Goal: Task Accomplishment & Management: Manage account settings

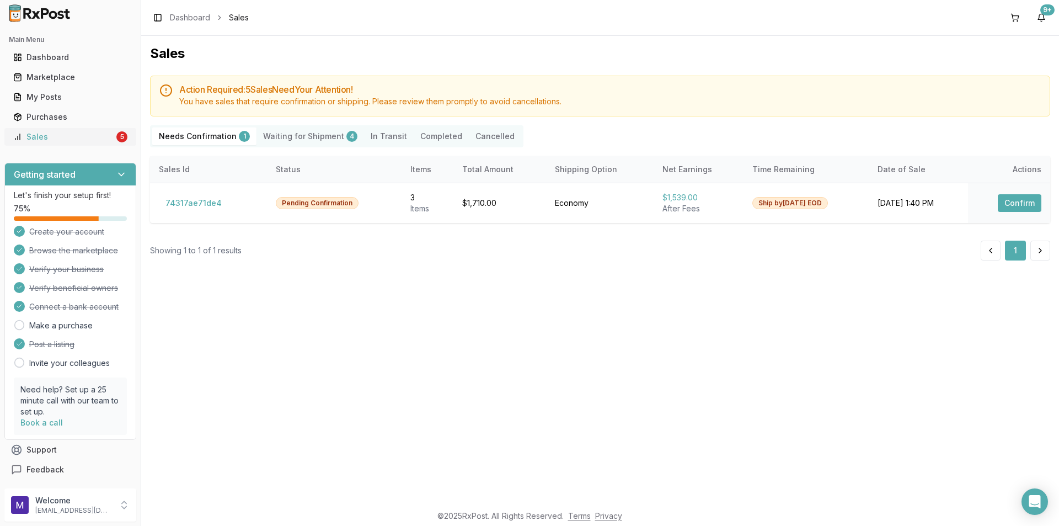
click at [54, 136] on div "Sales" at bounding box center [63, 136] width 101 height 11
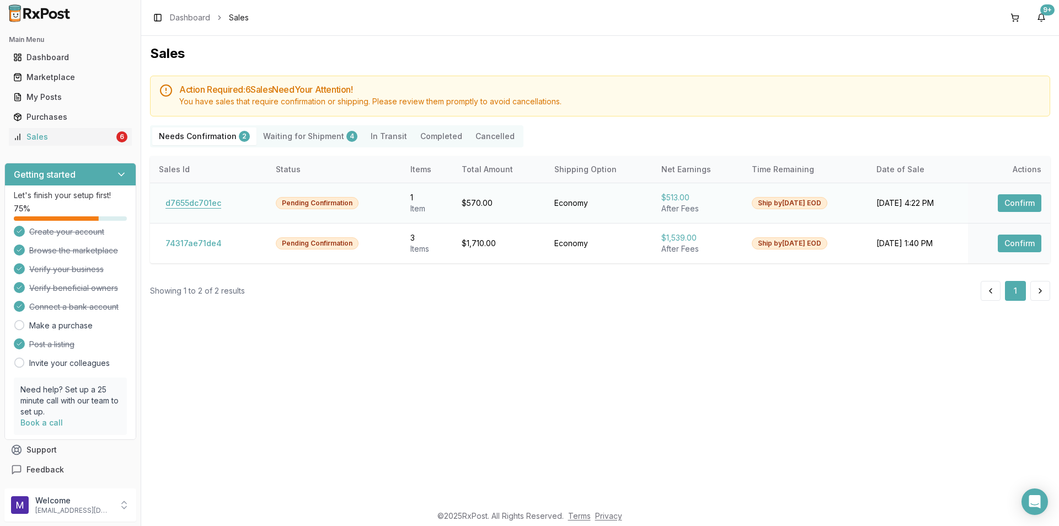
click at [209, 202] on button "d7655dc701ec" at bounding box center [193, 203] width 69 height 18
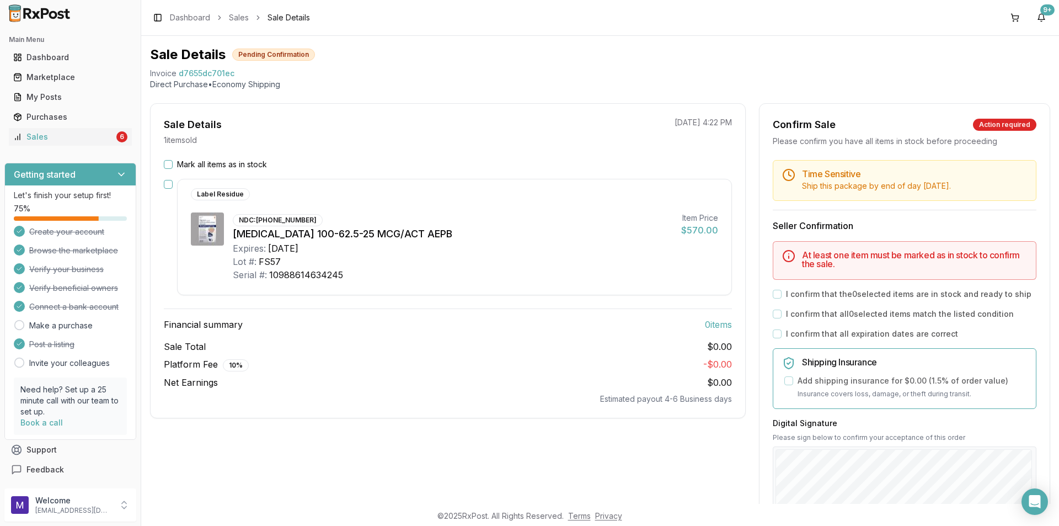
scroll to position [55, 0]
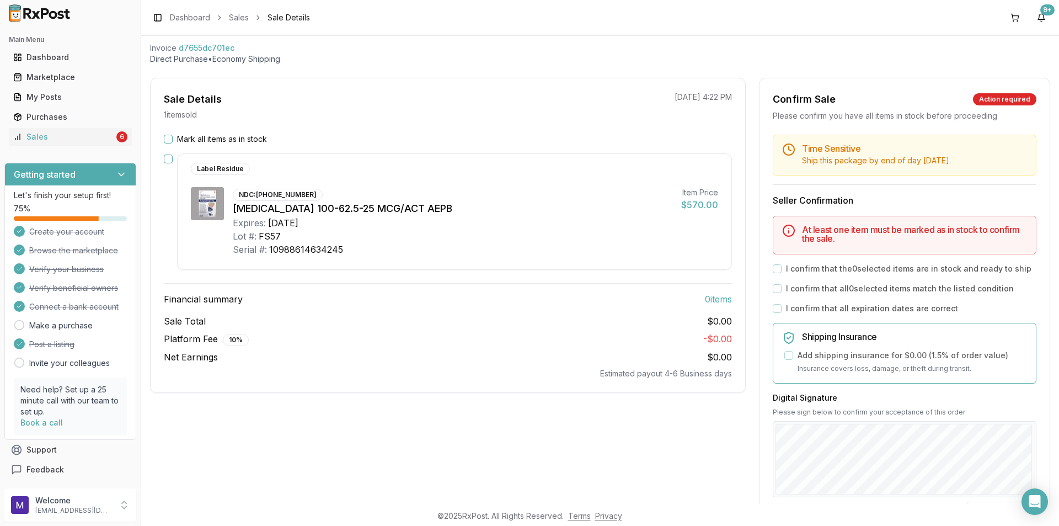
click at [174, 138] on div "Mark all items as in stock" at bounding box center [448, 139] width 568 height 11
click at [172, 138] on button "Mark all items as in stock" at bounding box center [168, 139] width 9 height 9
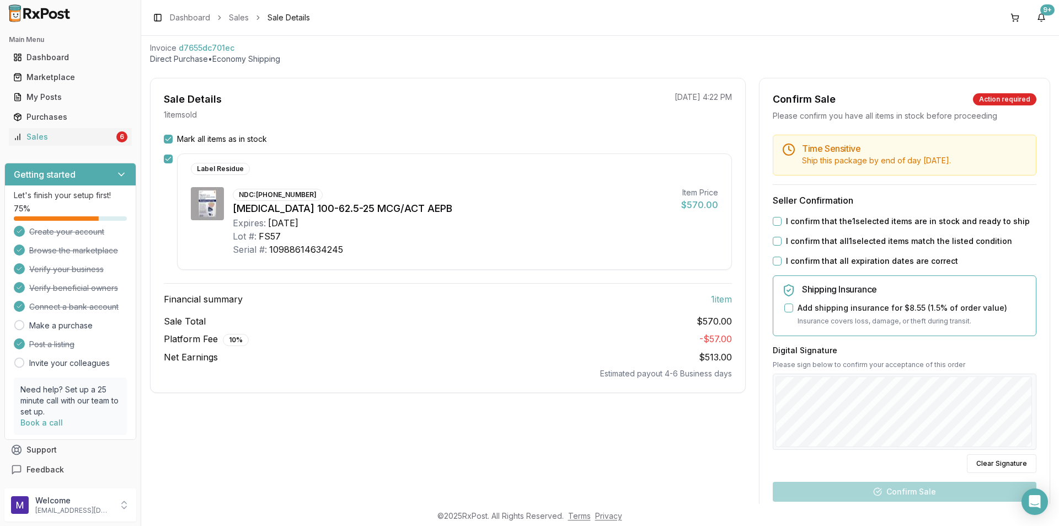
click at [773, 222] on button "I confirm that the 1 selected items are in stock and ready to ship" at bounding box center [777, 221] width 9 height 9
click at [765, 237] on div "Time Sensitive Ship this package by end of day Thursday, September 11th . Selle…" at bounding box center [905, 368] width 290 height 466
click at [773, 243] on button "I confirm that all 1 selected items match the listed condition" at bounding box center [777, 241] width 9 height 9
click at [766, 258] on div "Time Sensitive Ship this package by end of day Thursday, September 11th . Selle…" at bounding box center [905, 368] width 290 height 466
click at [782, 253] on div "Time Sensitive Ship this package by end of day Thursday, September 11th . Selle…" at bounding box center [905, 368] width 290 height 466
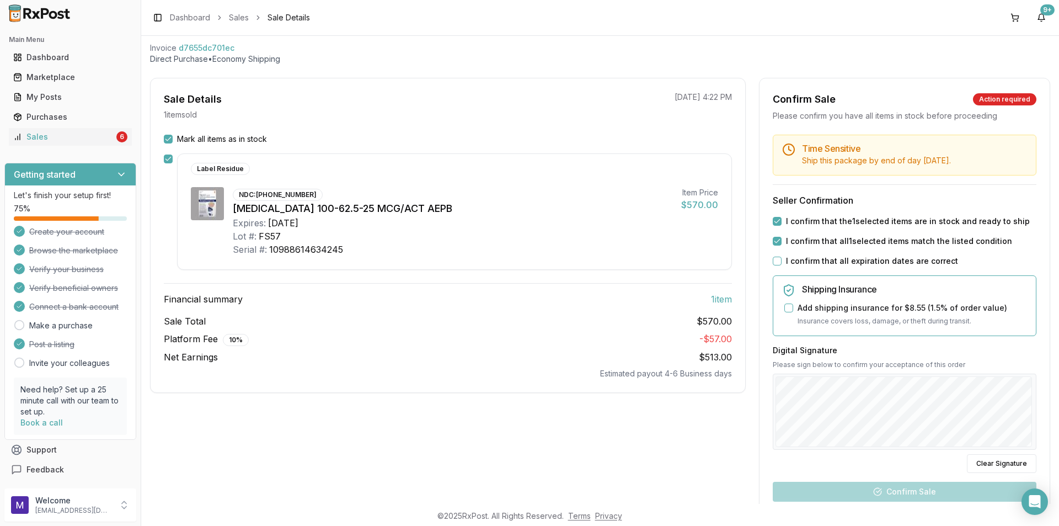
click at [779, 257] on div "I confirm that all expiration dates are correct" at bounding box center [905, 260] width 264 height 11
click at [774, 259] on button "I confirm that all expiration dates are correct" at bounding box center [777, 261] width 9 height 9
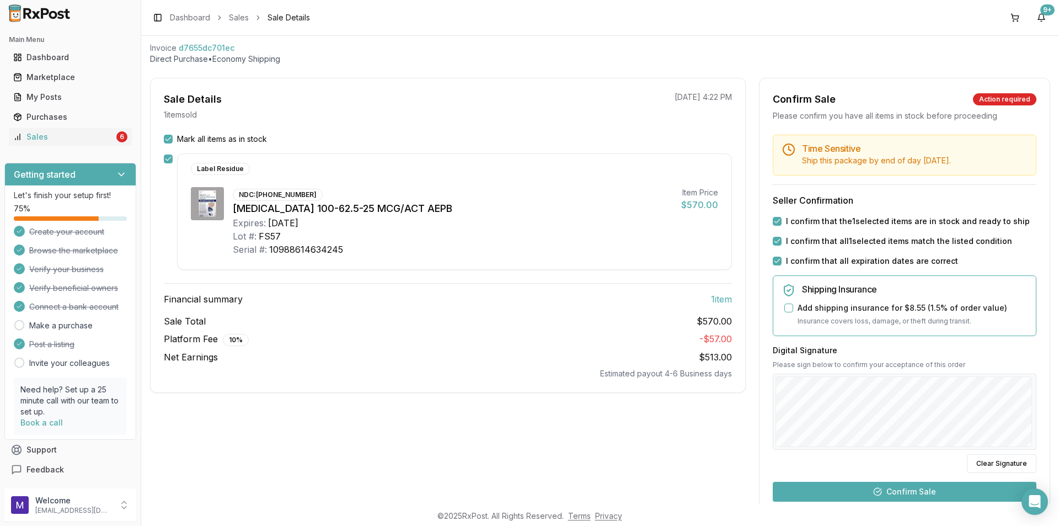
click at [917, 486] on button "Confirm Sale" at bounding box center [905, 492] width 264 height 20
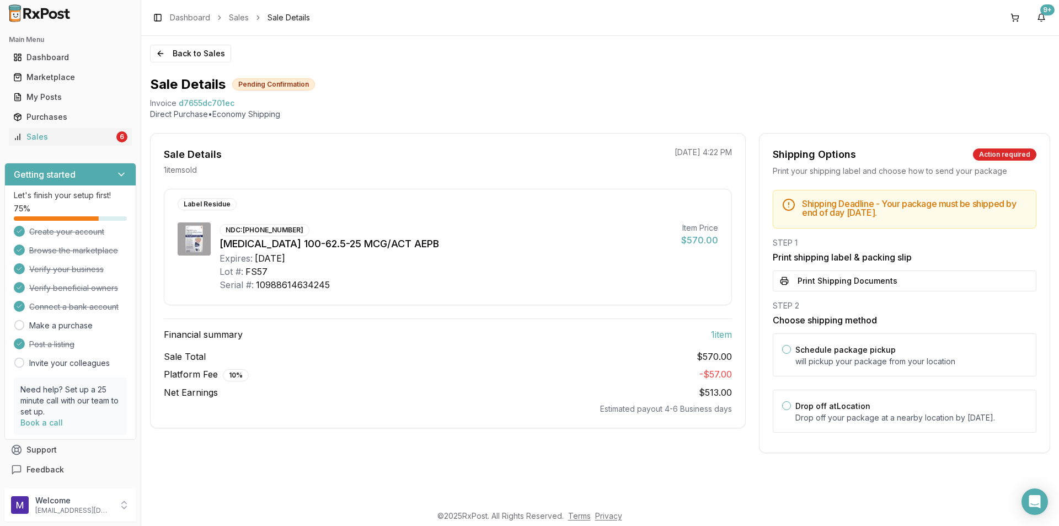
scroll to position [0, 0]
click at [843, 285] on button "Print Shipping Documents" at bounding box center [905, 280] width 264 height 21
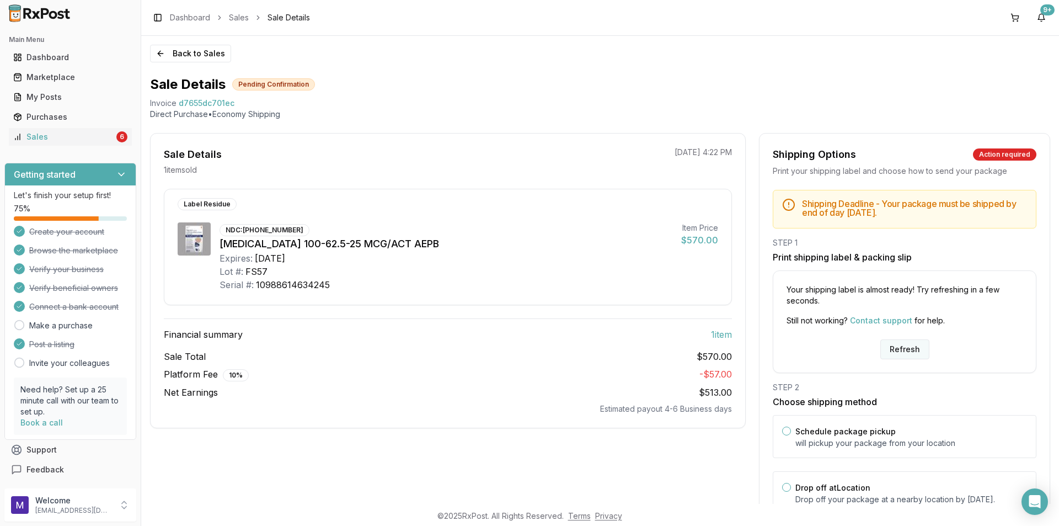
click at [913, 350] on button "Refresh" at bounding box center [905, 349] width 49 height 20
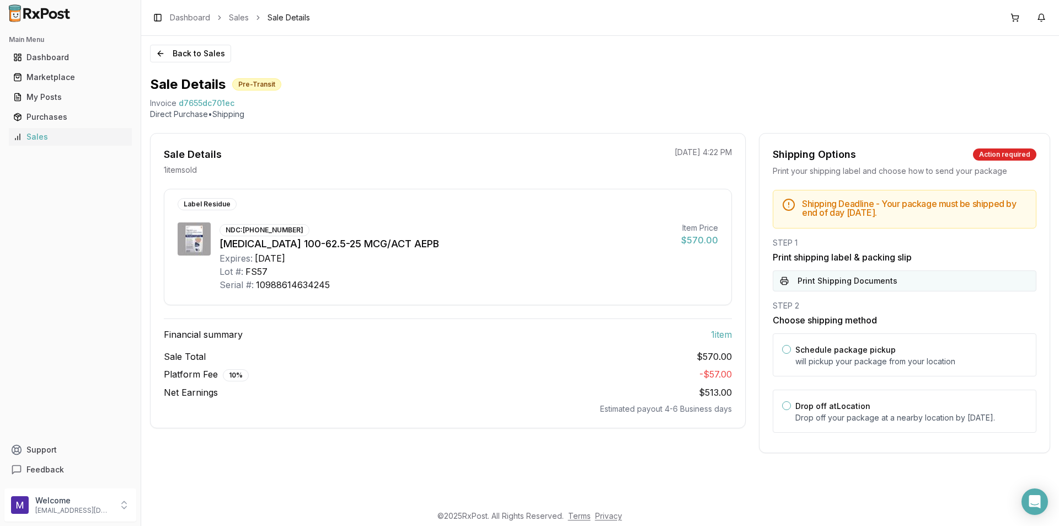
click at [878, 285] on button "Print Shipping Documents" at bounding box center [905, 280] width 264 height 21
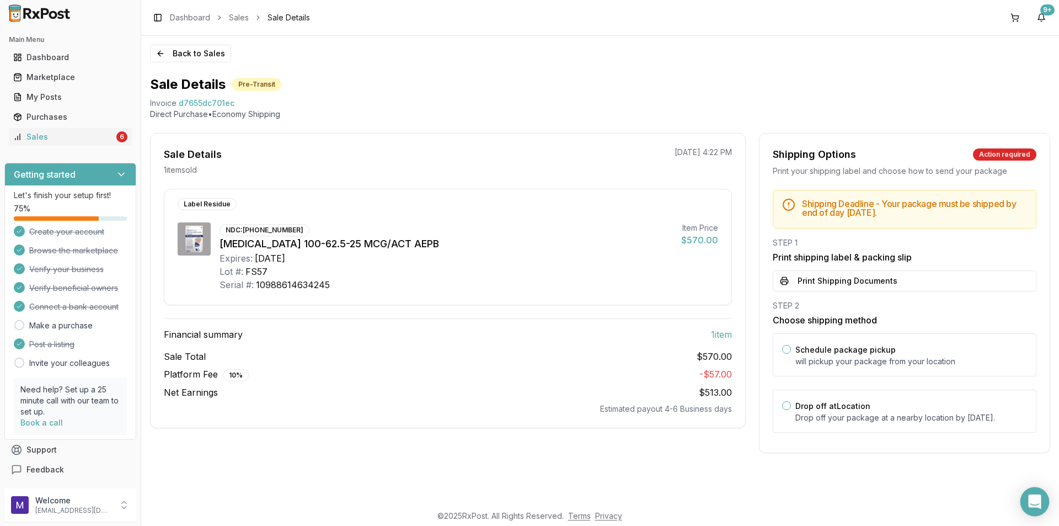
click at [1031, 505] on icon "Open Intercom Messenger" at bounding box center [1035, 501] width 13 height 14
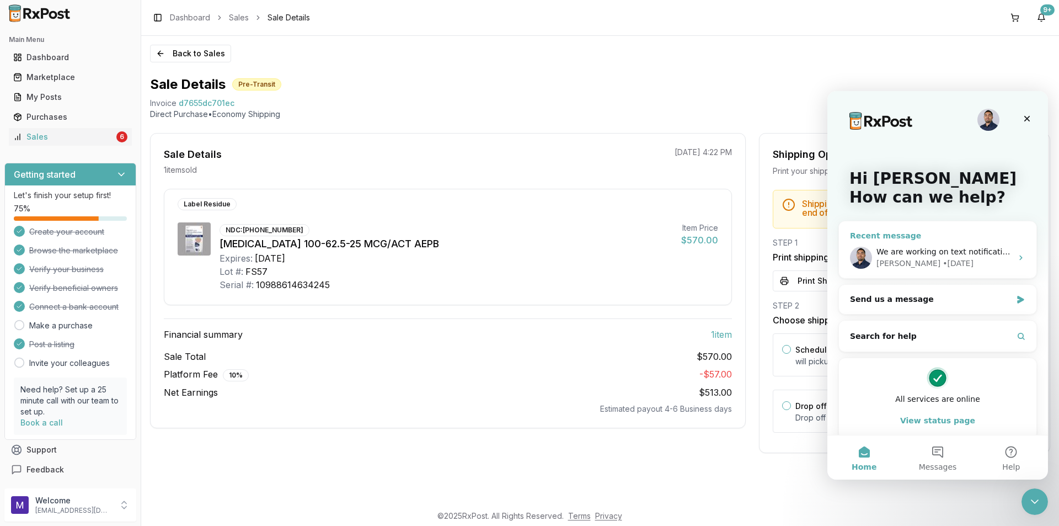
click at [943, 263] on div "• 6d ago" at bounding box center [958, 264] width 31 height 12
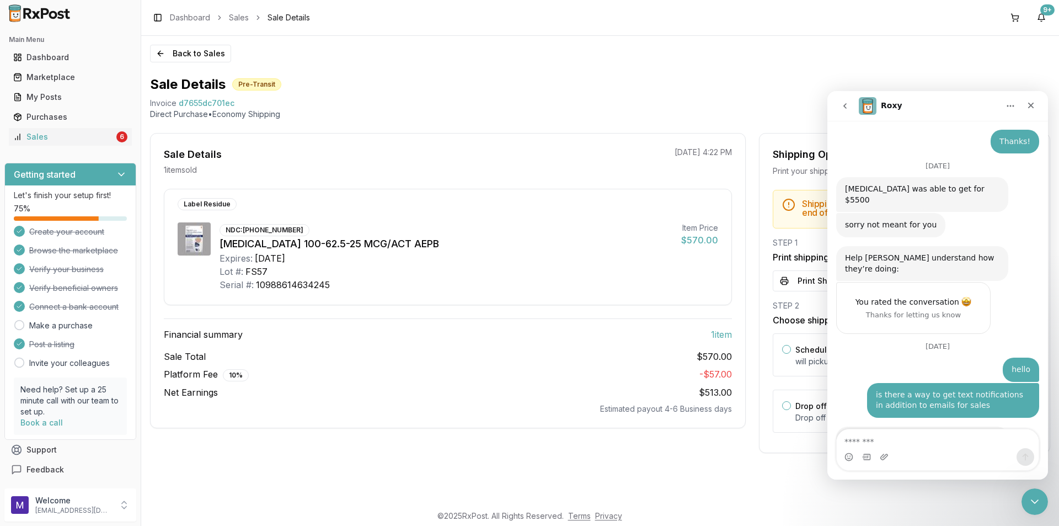
scroll to position [619, 0]
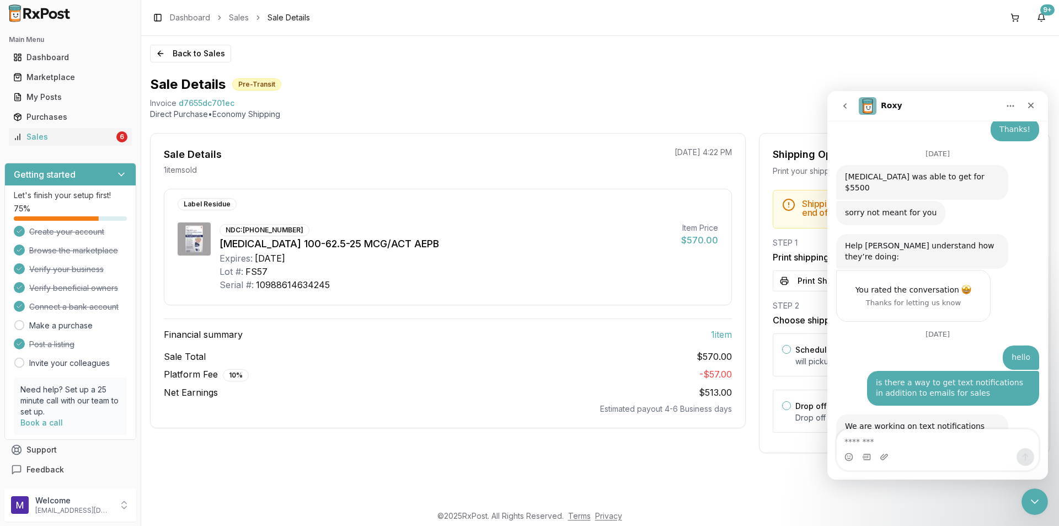
click at [880, 443] on textarea "Message…" at bounding box center [938, 438] width 202 height 19
type textarea "**"
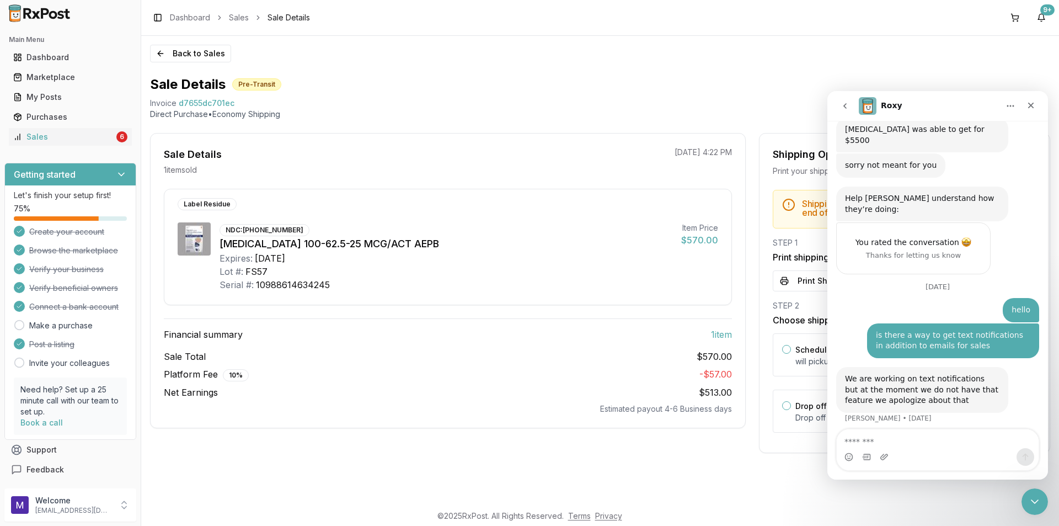
click at [847, 105] on icon "go back" at bounding box center [845, 106] width 9 height 9
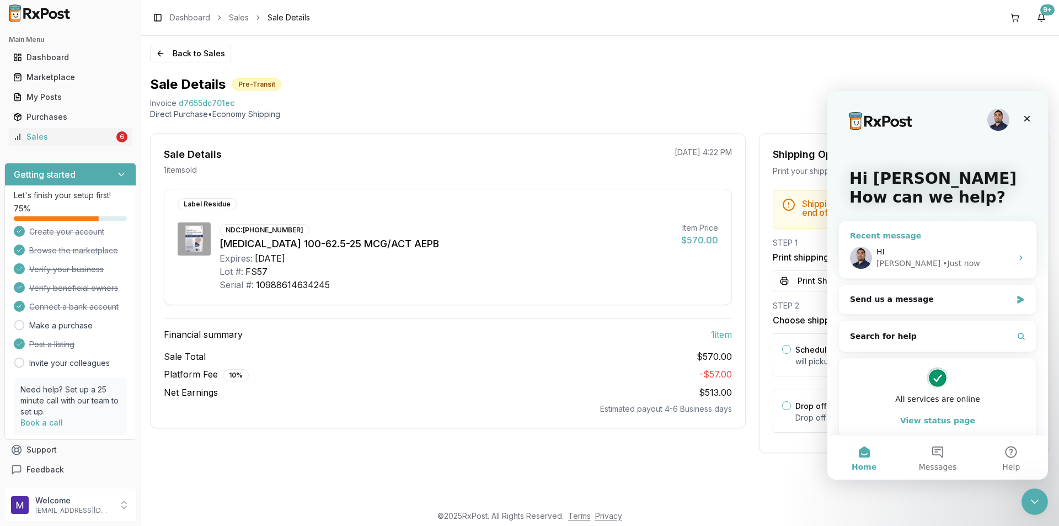
click at [966, 259] on div "Manuel • Just now" at bounding box center [945, 264] width 136 height 12
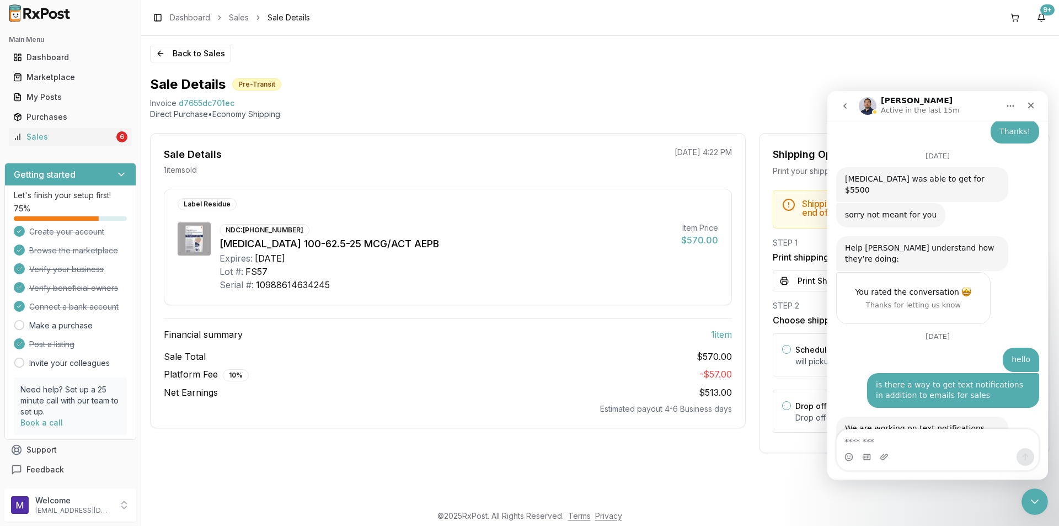
scroll to position [666, 0]
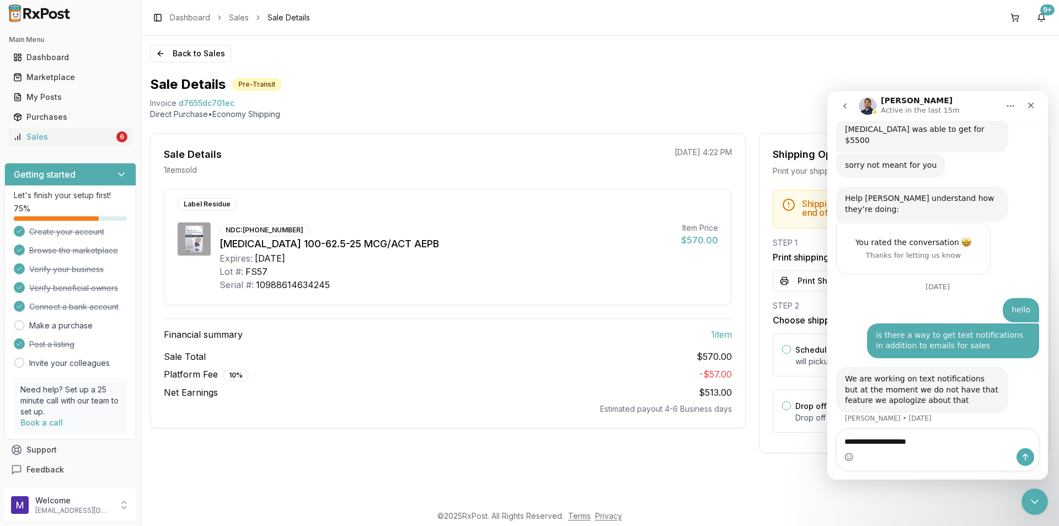
type textarea "**********"
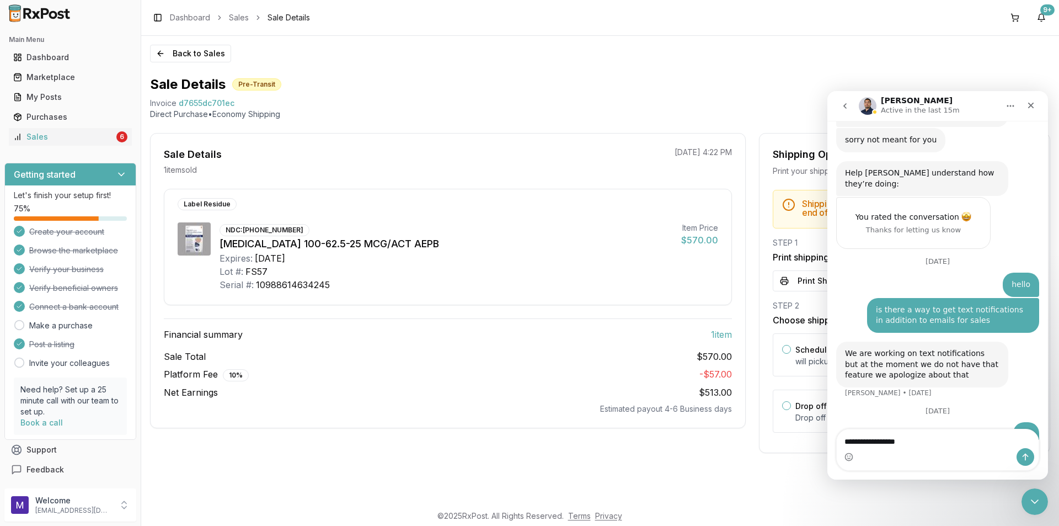
type textarea "**********"
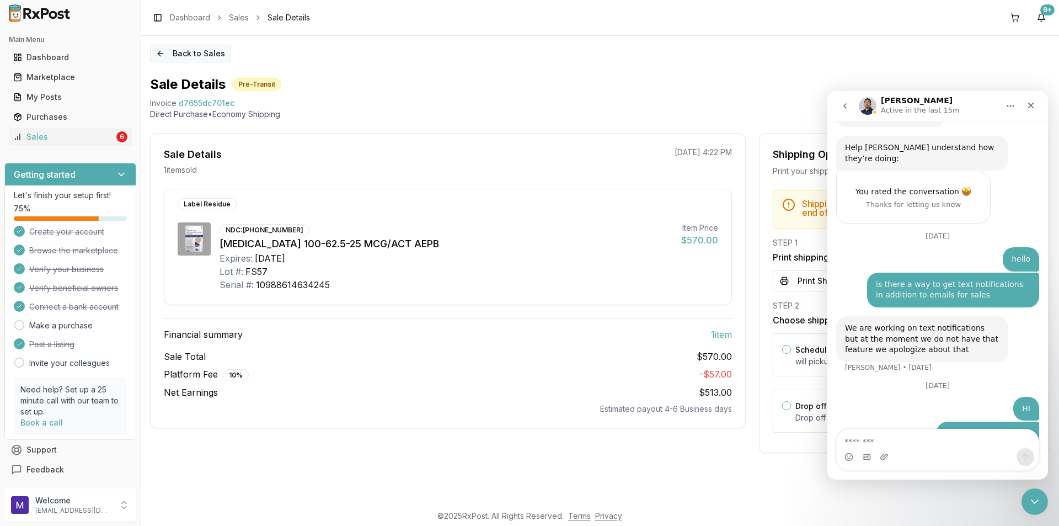
click at [201, 58] on button "Back to Sales" at bounding box center [190, 54] width 81 height 18
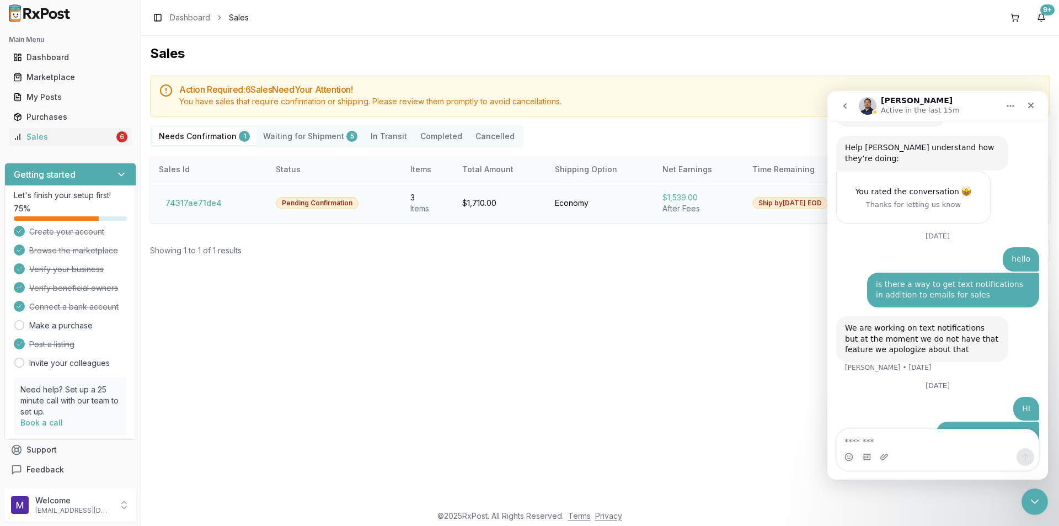
click at [210, 212] on td "74317ae71de4" at bounding box center [208, 203] width 117 height 40
click at [204, 199] on button "74317ae71de4" at bounding box center [194, 203] width 70 height 18
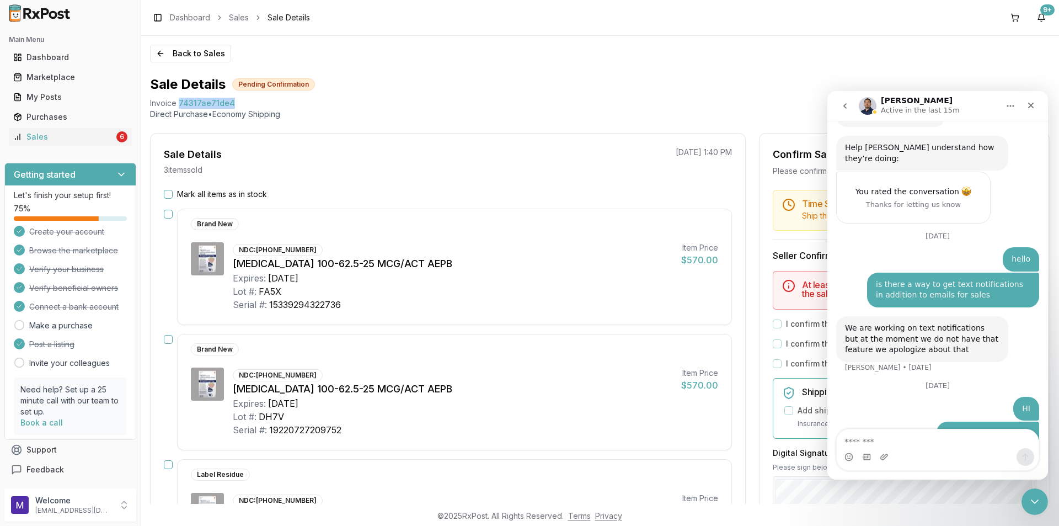
drag, startPoint x: 243, startPoint y: 100, endPoint x: 178, endPoint y: 102, distance: 65.1
click at [178, 102] on div "Invoice 74317ae71de4" at bounding box center [600, 103] width 901 height 11
copy span "74317ae71de4"
click at [881, 442] on textarea "Message…" at bounding box center [938, 438] width 202 height 19
type textarea "*"
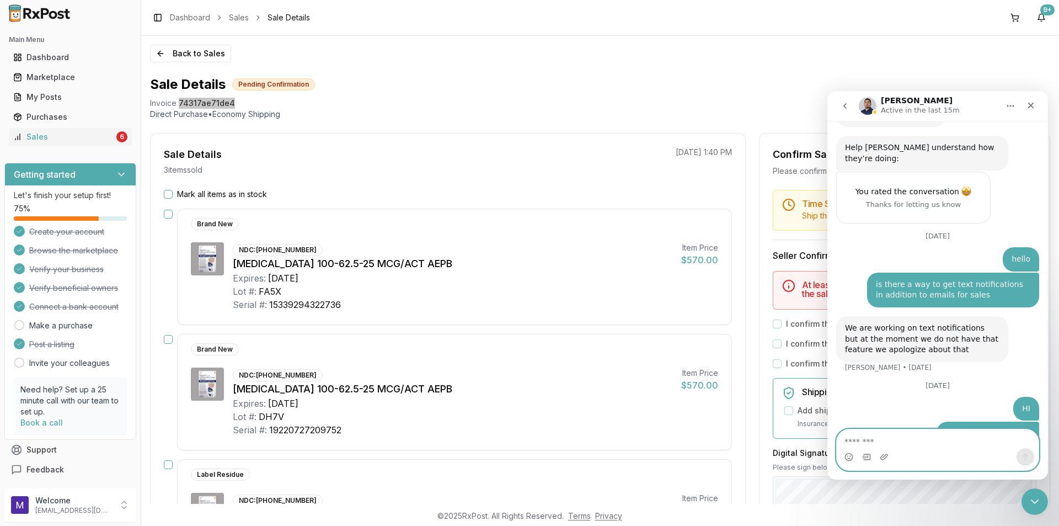
paste textarea "**********"
type textarea "**********"
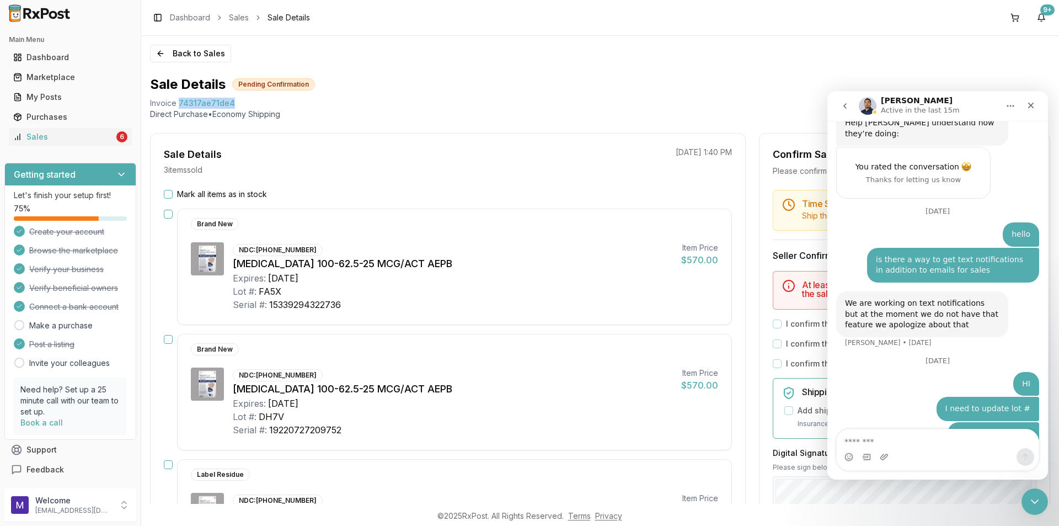
click at [168, 196] on button "Mark all items as in stock" at bounding box center [168, 194] width 9 height 9
click at [773, 278] on button "I confirm that the 3 selected items are in stock and ready to ship" at bounding box center [777, 276] width 9 height 9
click at [773, 292] on button "I confirm that all 3 selected items match the listed condition" at bounding box center [777, 296] width 9 height 9
click at [774, 316] on button "I confirm that all expiration dates are correct" at bounding box center [777, 316] width 9 height 9
click at [912, 67] on div "Back to Sales Sale Details Pending Confirmation Invoice 74317ae71de4 Direct Pur…" at bounding box center [600, 270] width 918 height 468
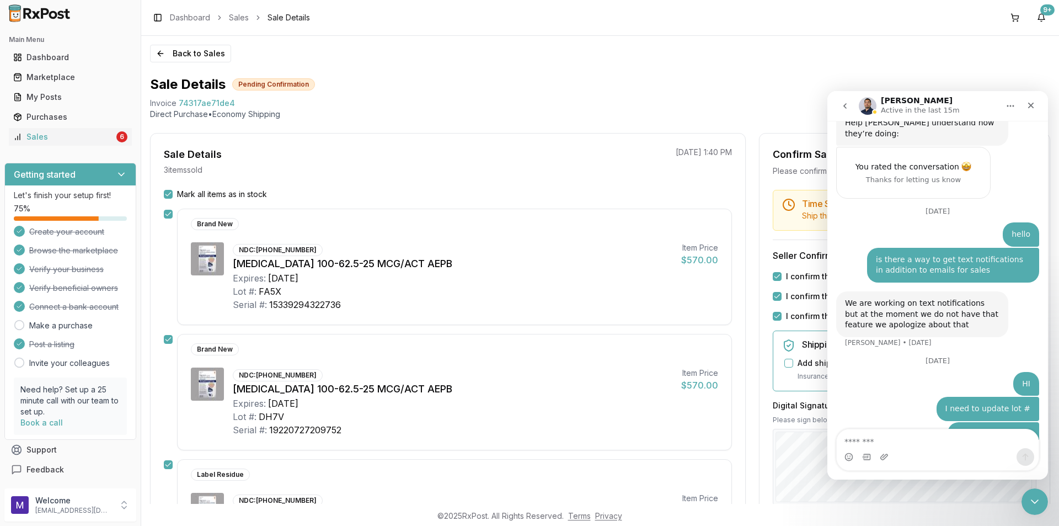
click at [845, 106] on icon "go back" at bounding box center [845, 106] width 3 height 6
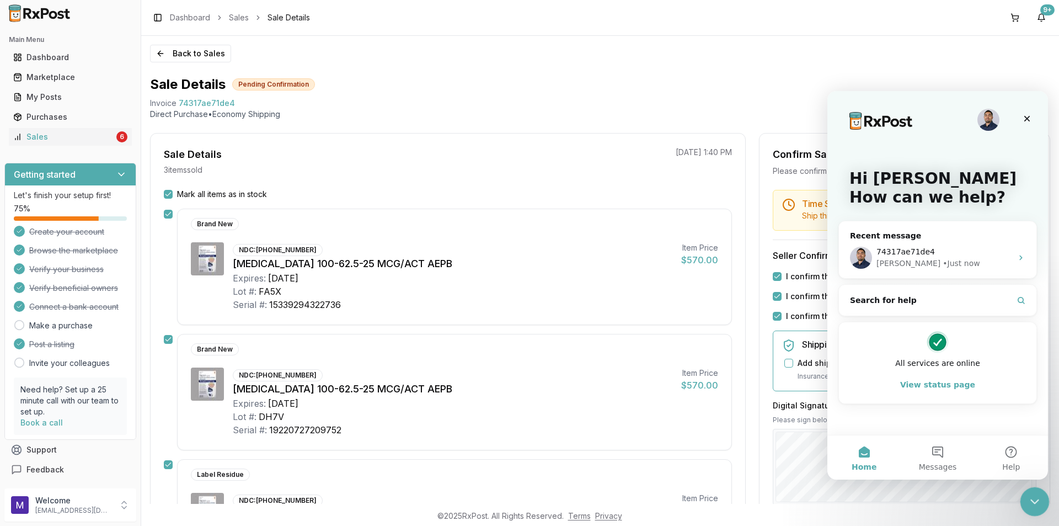
click at [1030, 496] on icon "Close Intercom Messenger" at bounding box center [1033, 499] width 13 height 13
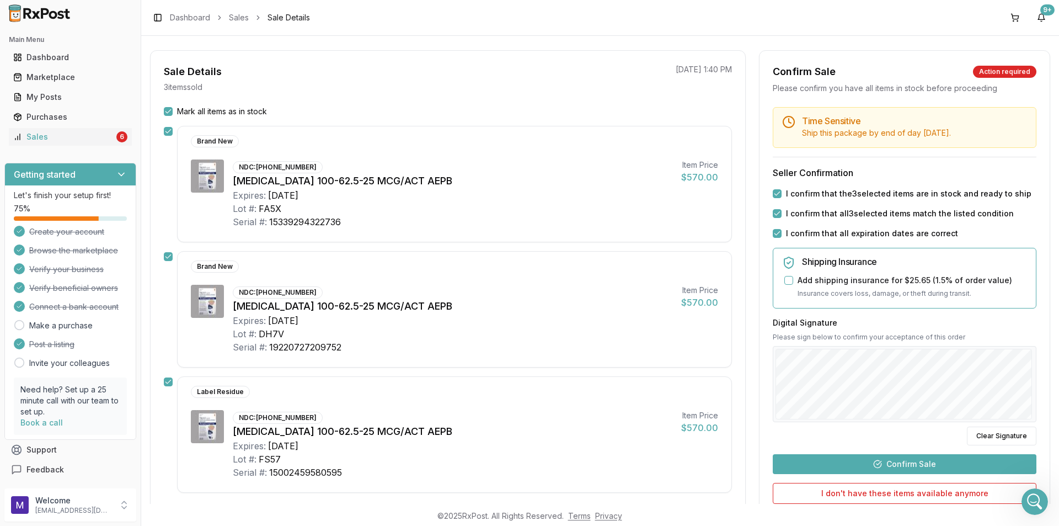
scroll to position [166, 0]
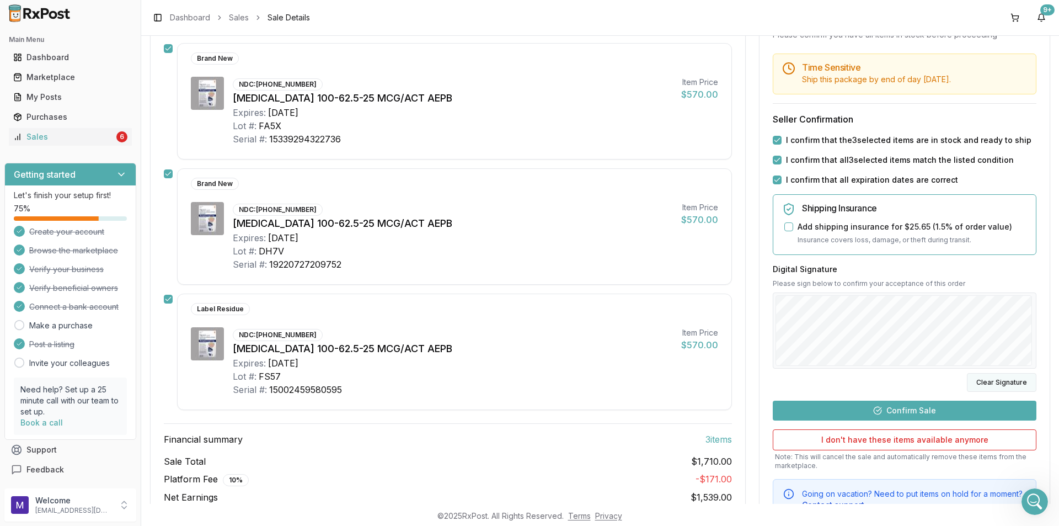
click at [984, 379] on button "Clear Signature" at bounding box center [1002, 381] width 70 height 19
click at [914, 408] on button "Confirm Sale" at bounding box center [905, 410] width 264 height 20
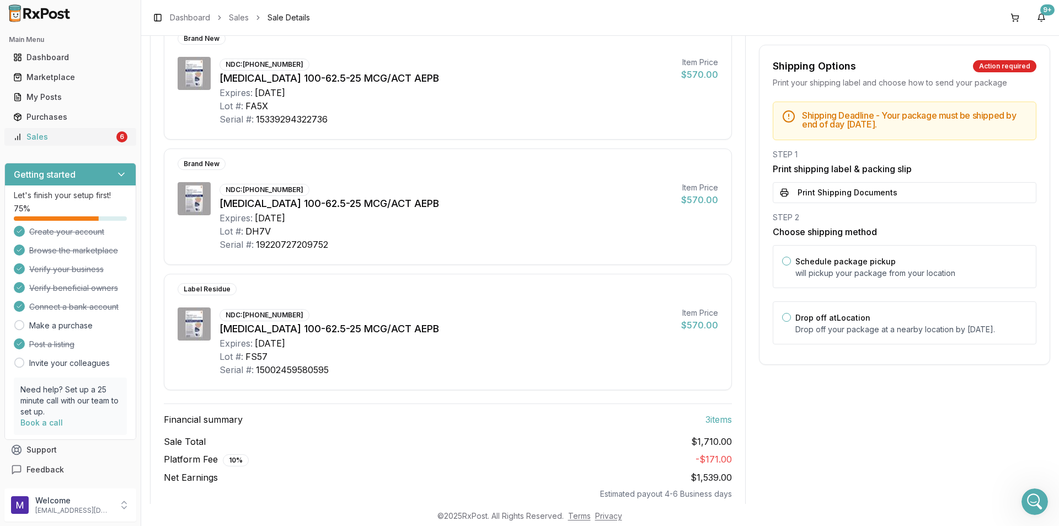
click at [84, 134] on div "Sales" at bounding box center [63, 136] width 101 height 11
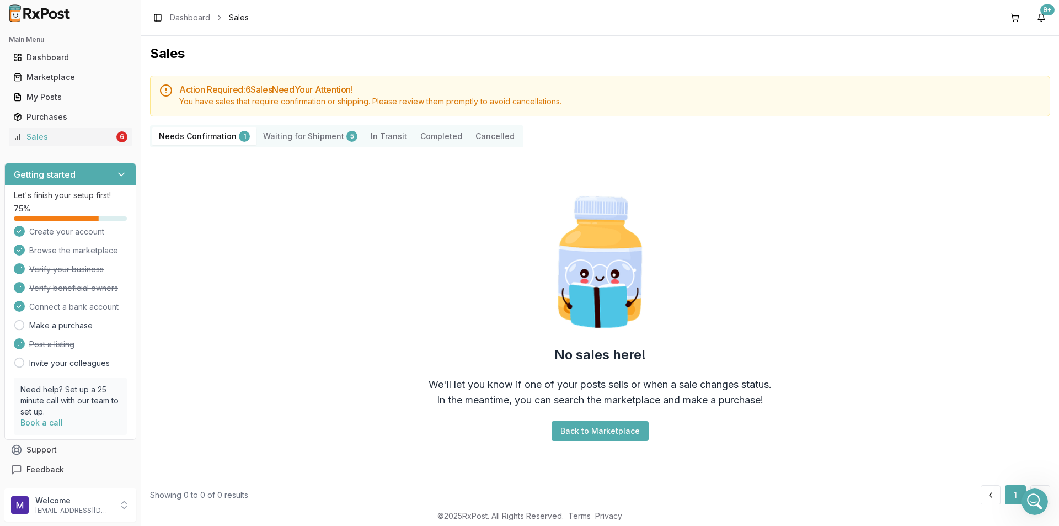
click at [308, 123] on div "Action Required: 6 Sale s Need Your Attention! You have sales that require conf…" at bounding box center [600, 290] width 901 height 429
click at [305, 129] on Shipment "Waiting for Shipment 5" at bounding box center [311, 136] width 108 height 18
click at [305, 132] on Shipment "Waiting for Shipment 5" at bounding box center [311, 136] width 108 height 18
click at [304, 136] on Shipment "Waiting for Shipment 5" at bounding box center [311, 136] width 108 height 18
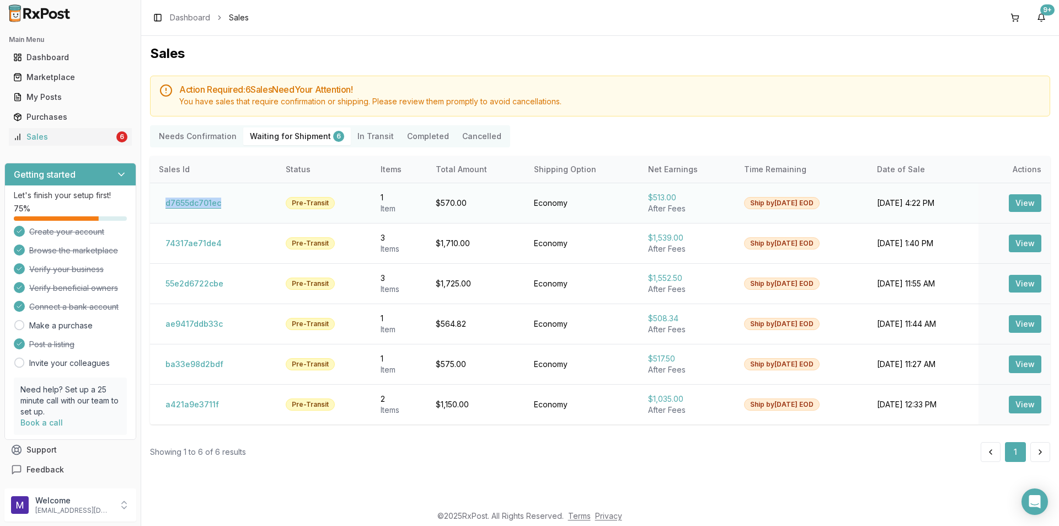
drag, startPoint x: 236, startPoint y: 195, endPoint x: 164, endPoint y: 202, distance: 72.0
click at [164, 202] on td "d7655dc701ec" at bounding box center [213, 203] width 127 height 40
copy button "d7655dc701ec"
click at [1041, 506] on icon "Open Intercom Messenger" at bounding box center [1035, 501] width 14 height 14
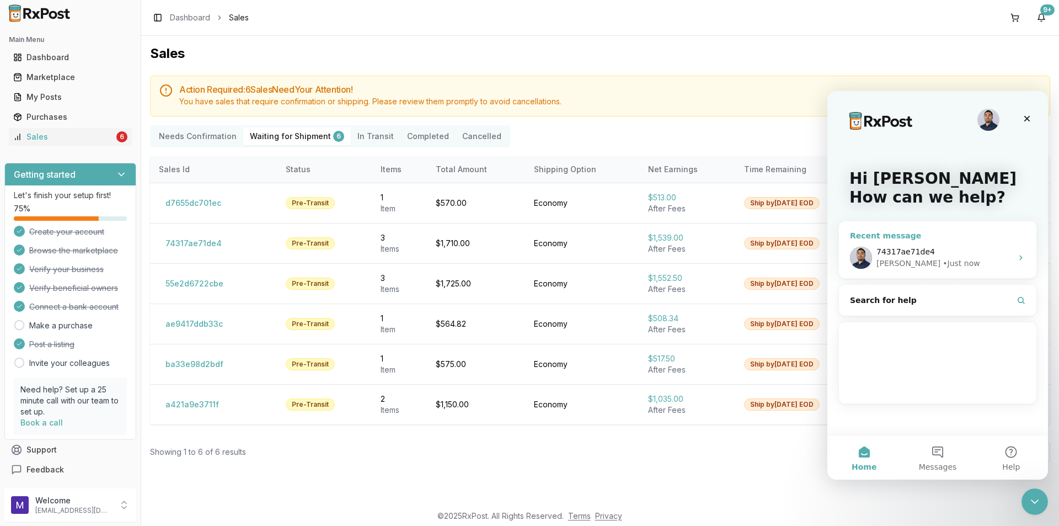
click at [936, 257] on div "74317ae71de4" at bounding box center [945, 252] width 136 height 12
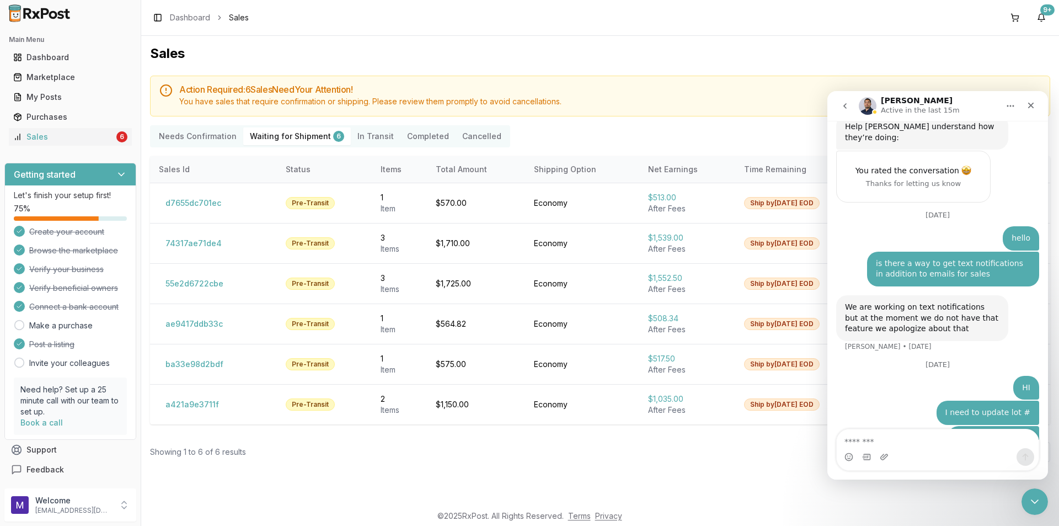
scroll to position [742, 0]
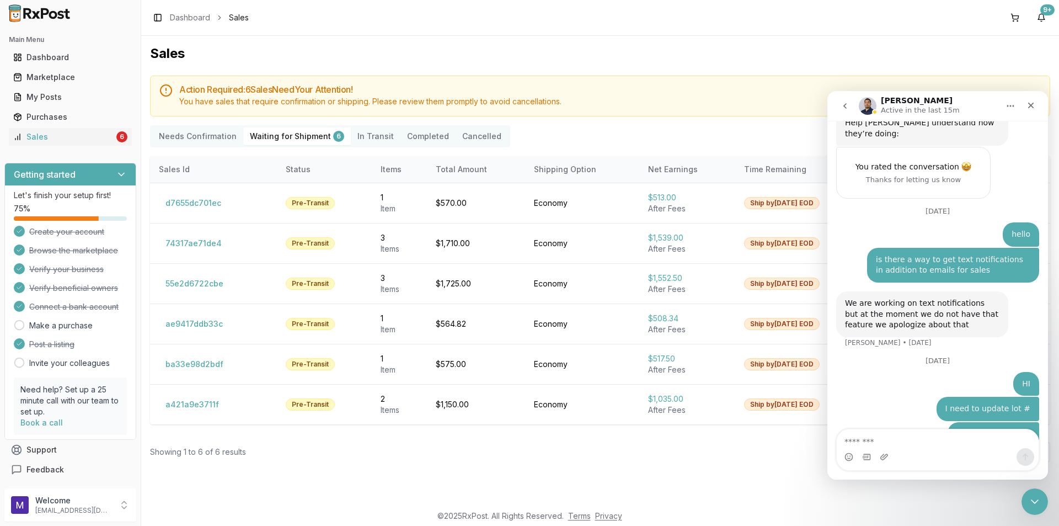
type textarea "**********"
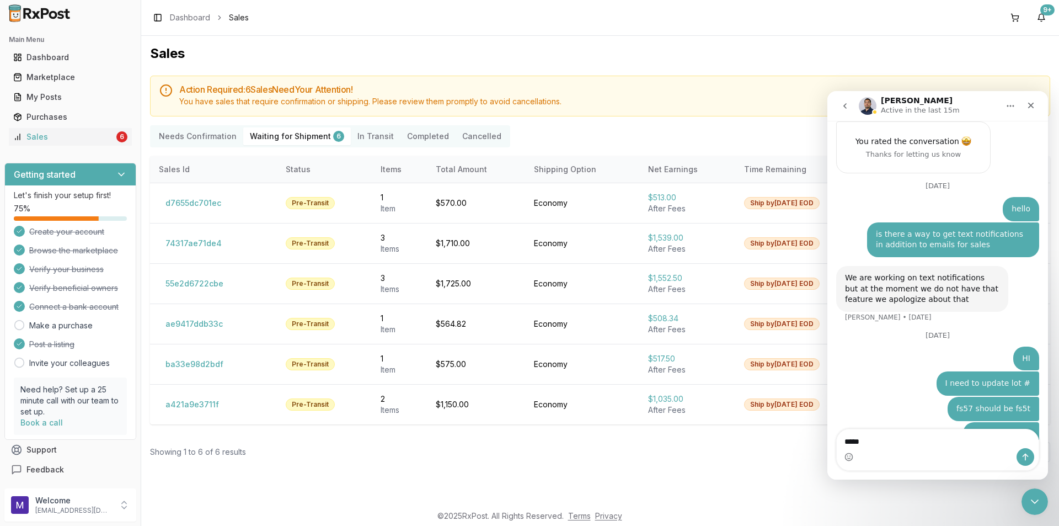
type textarea "******"
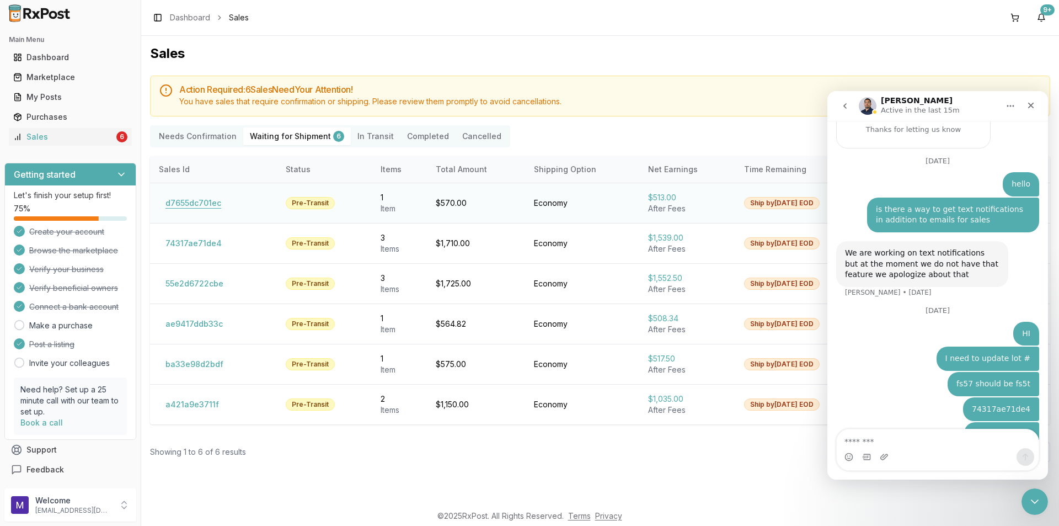
click at [184, 202] on button "d7655dc701ec" at bounding box center [193, 203] width 69 height 18
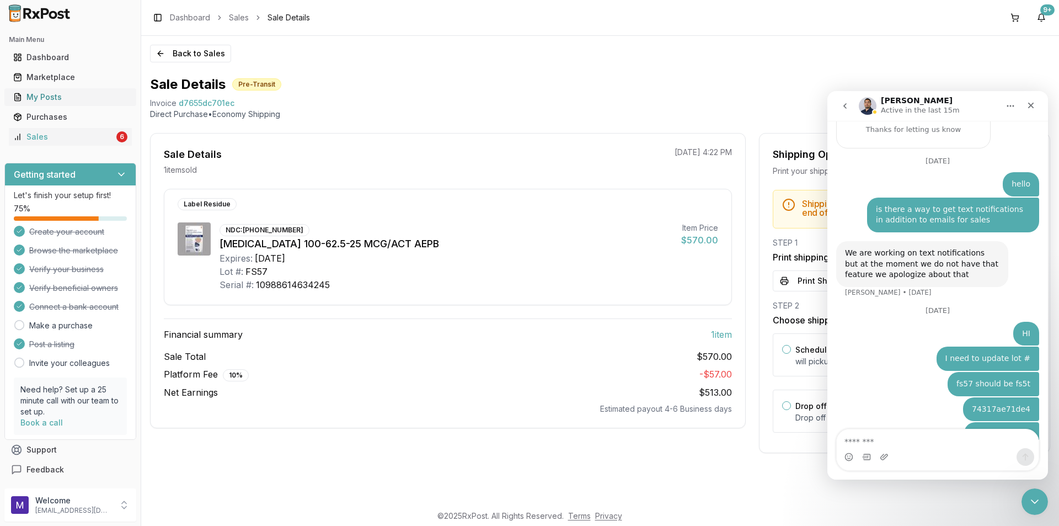
click at [62, 92] on div "My Posts" at bounding box center [70, 97] width 114 height 11
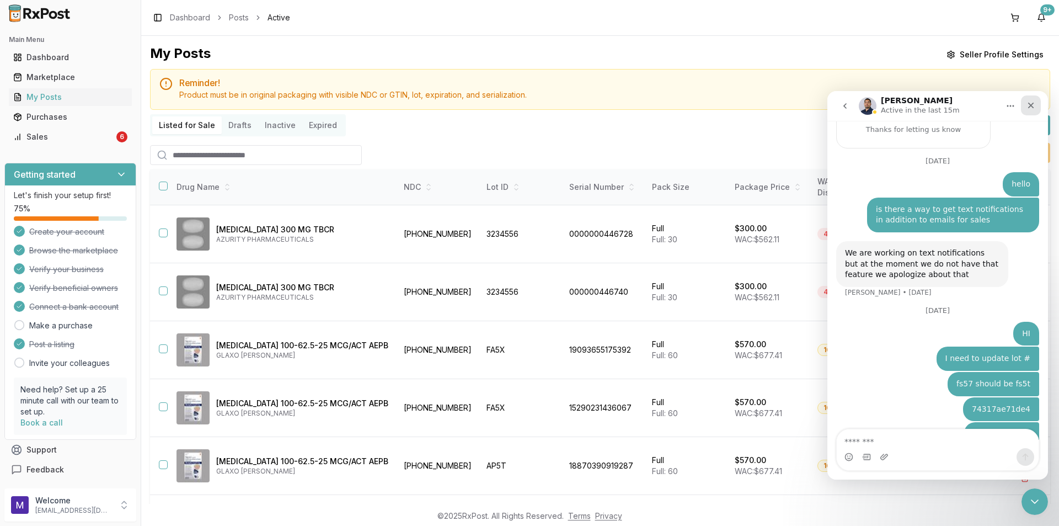
click at [1032, 103] on icon "Close" at bounding box center [1031, 105] width 9 height 9
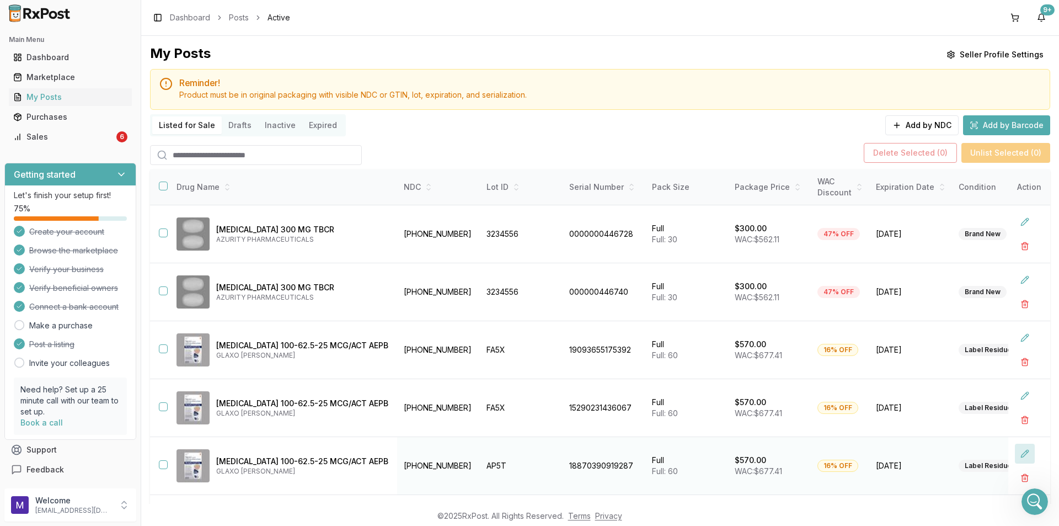
click at [1015, 449] on button at bounding box center [1025, 454] width 20 height 20
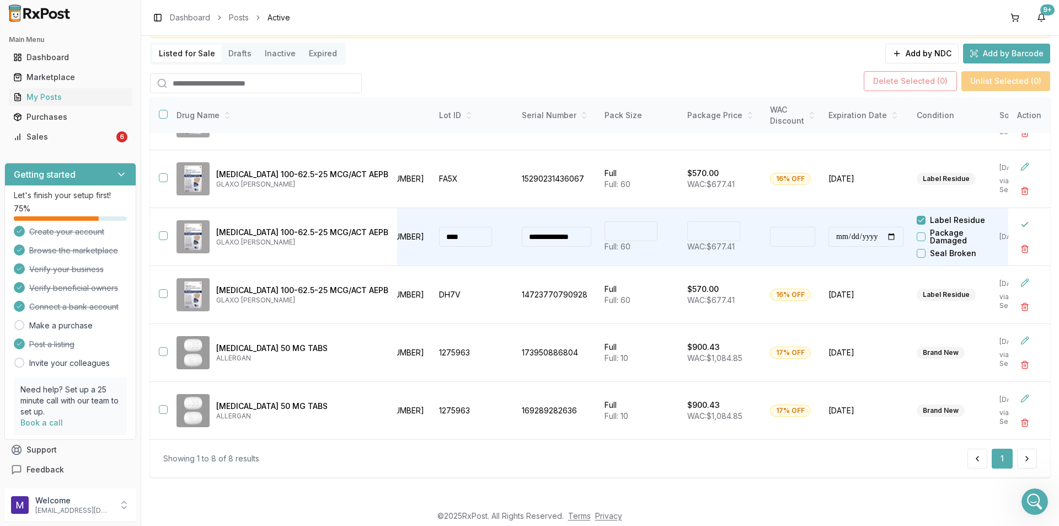
scroll to position [162, 52]
click at [885, 433] on td "2027-06-30" at bounding box center [862, 411] width 88 height 58
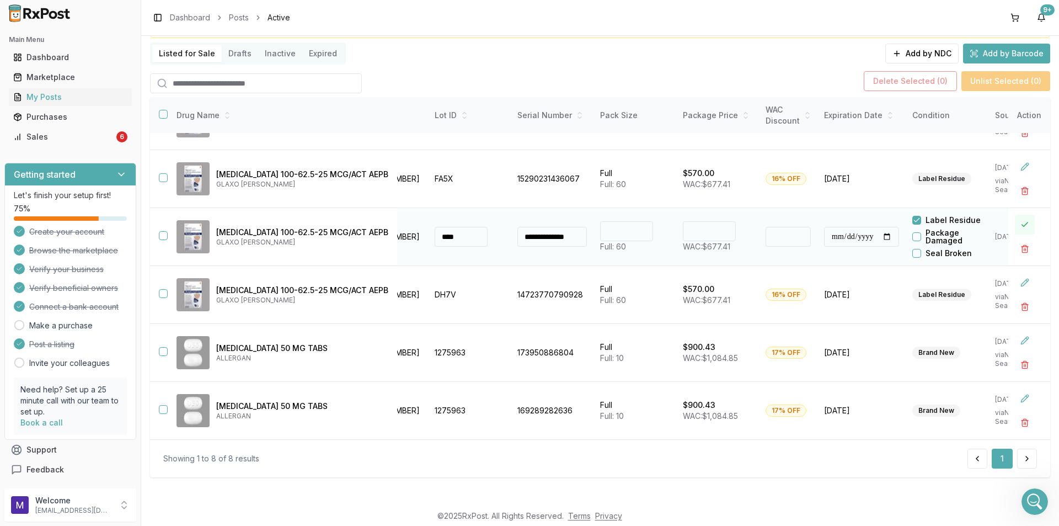
click at [1015, 220] on button at bounding box center [1025, 225] width 20 height 20
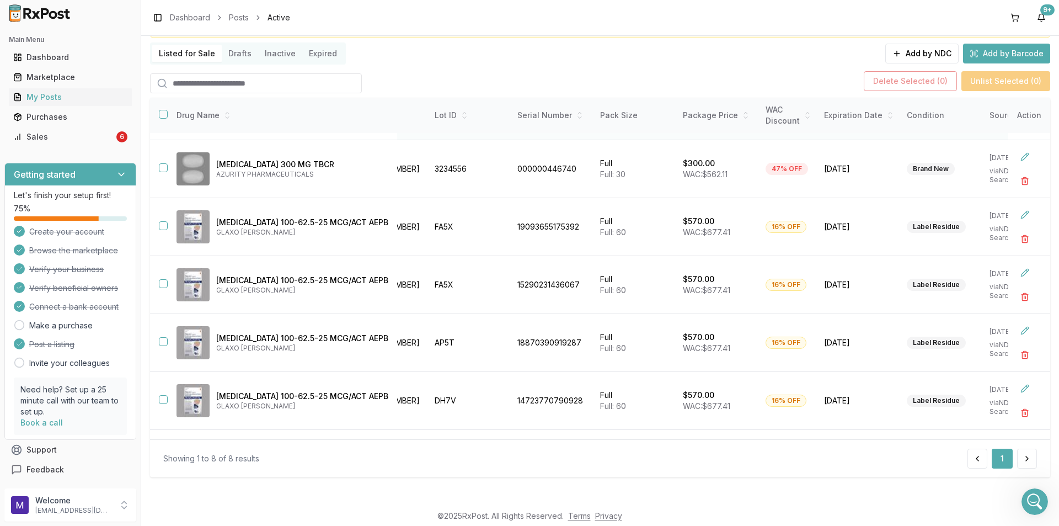
scroll to position [0, 52]
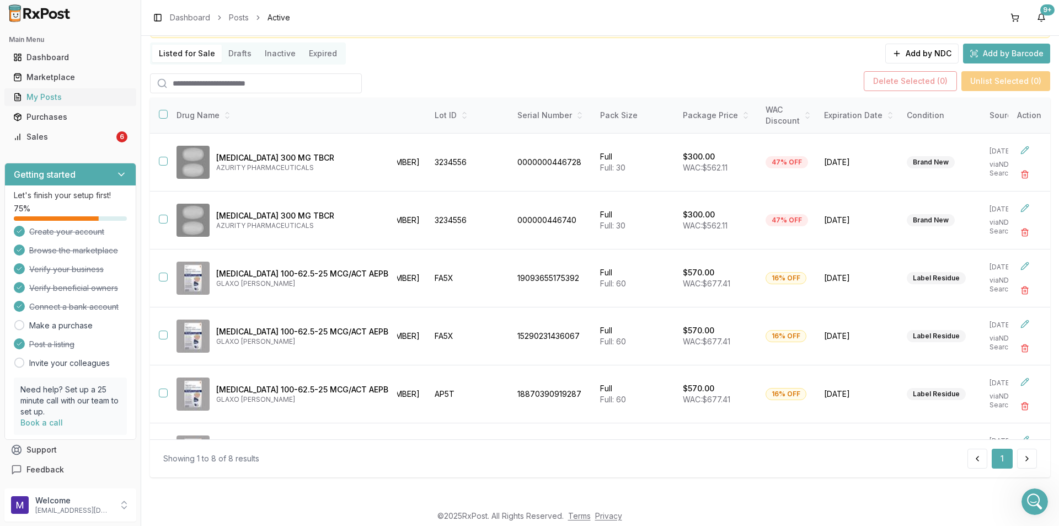
click at [45, 98] on div "My Posts" at bounding box center [70, 97] width 114 height 11
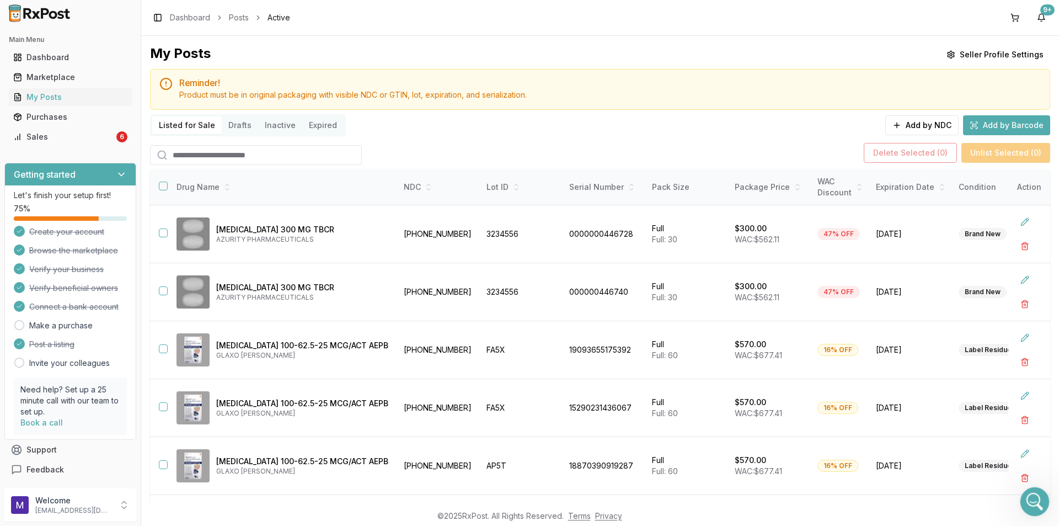
click at [1027, 494] on div "Open Intercom Messenger" at bounding box center [1033, 500] width 36 height 36
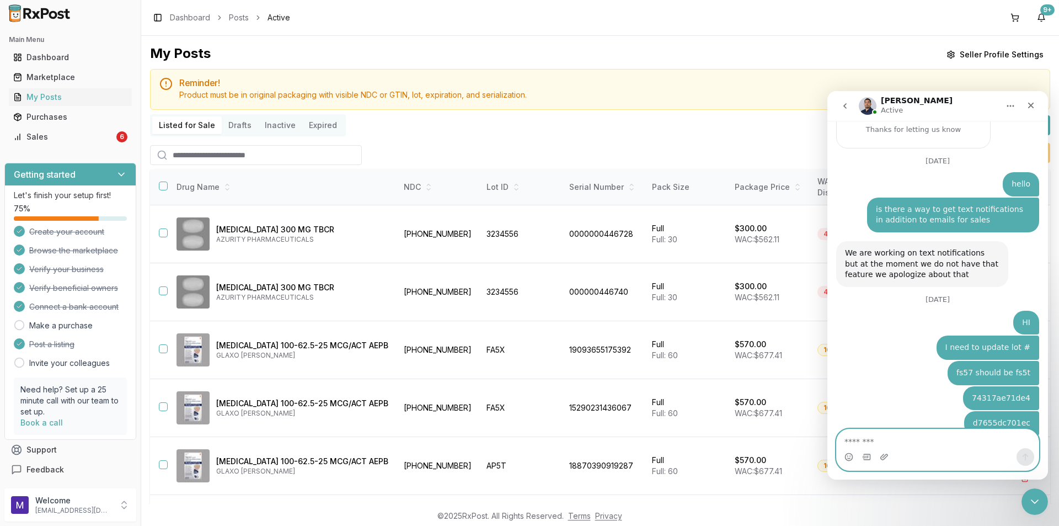
scroll to position [836, 0]
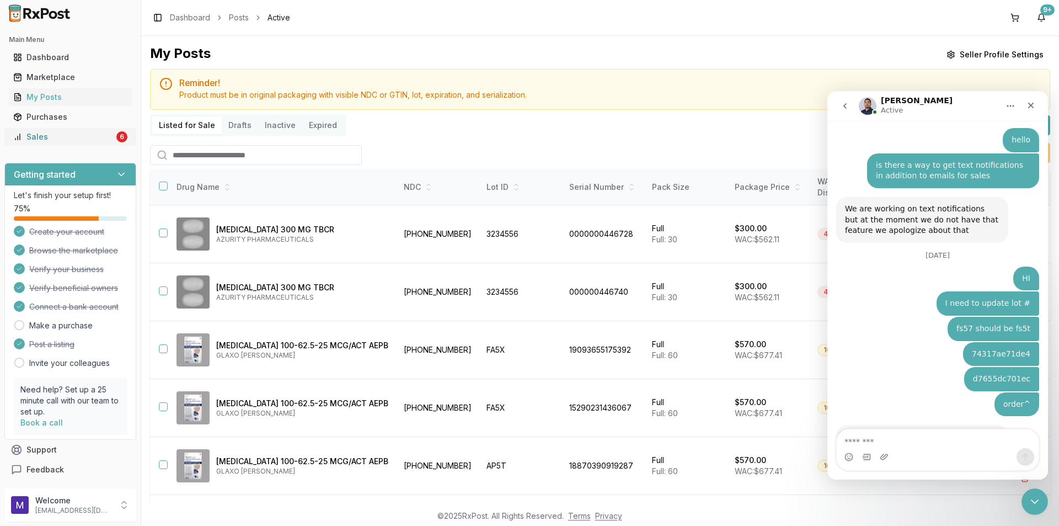
click at [98, 132] on div "Sales" at bounding box center [63, 136] width 101 height 11
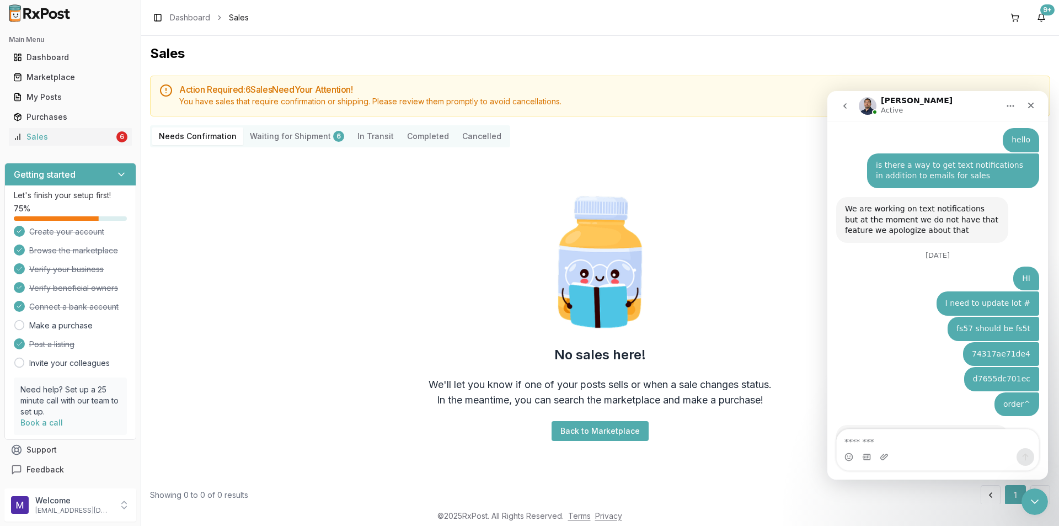
click at [316, 132] on Shipment "Waiting for Shipment 6" at bounding box center [297, 136] width 108 height 18
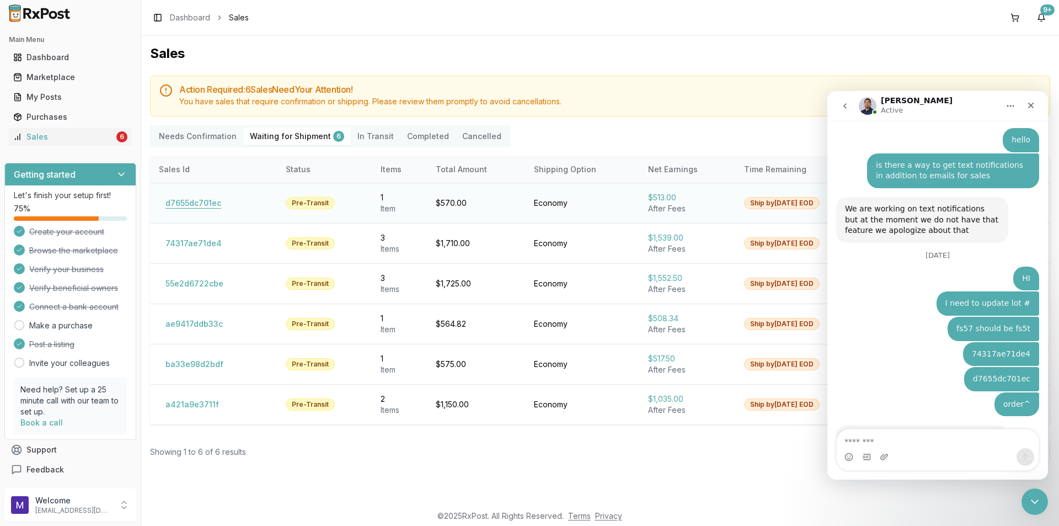
click at [219, 203] on button "d7655dc701ec" at bounding box center [193, 203] width 69 height 18
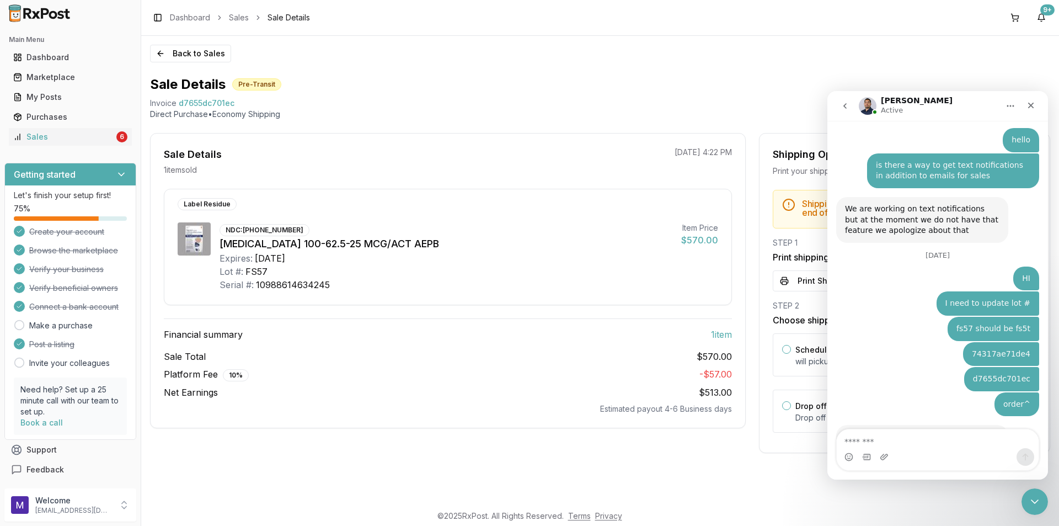
scroll to position [878, 0]
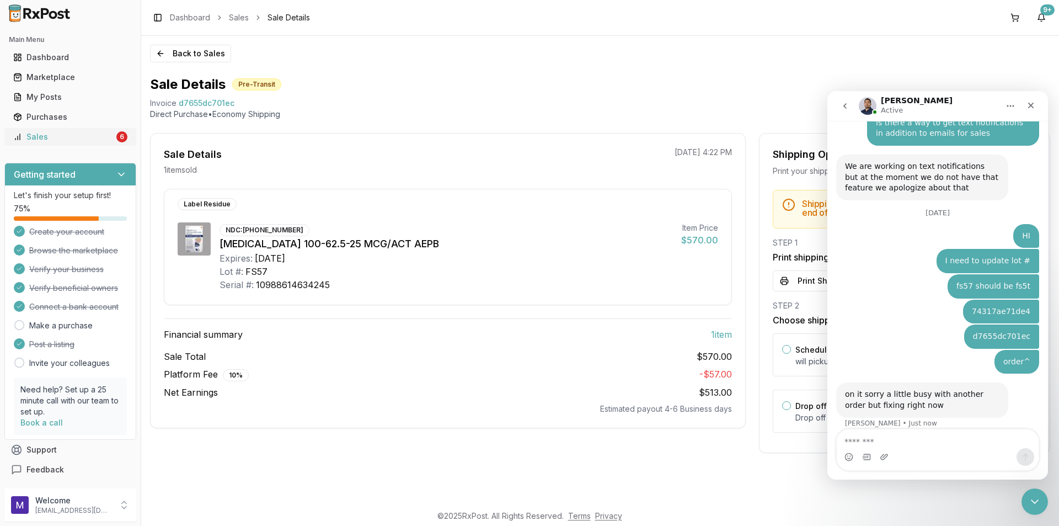
click at [75, 129] on link "Sales 6" at bounding box center [70, 137] width 123 height 20
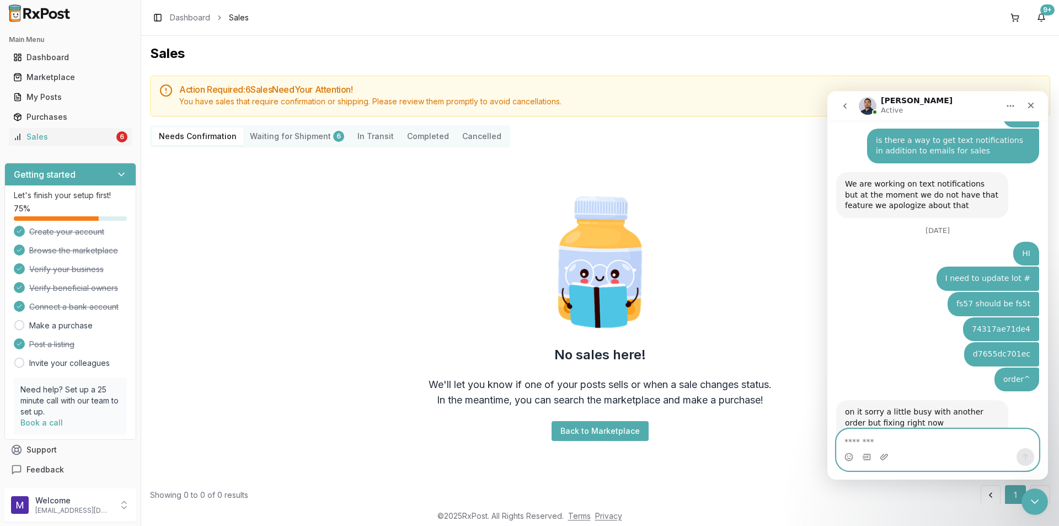
click at [872, 444] on textarea "Message…" at bounding box center [938, 438] width 202 height 19
type textarea "*******"
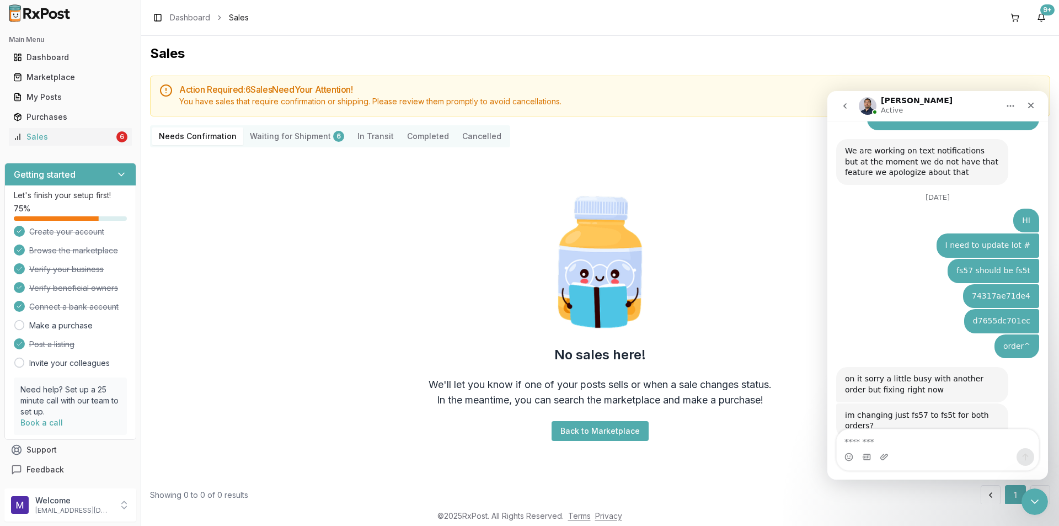
click at [327, 129] on Shipment "Waiting for Shipment 6" at bounding box center [297, 136] width 108 height 18
click at [321, 134] on Shipment "Waiting for Shipment 6" at bounding box center [297, 136] width 108 height 18
click at [319, 133] on Shipment "Waiting for Shipment 6" at bounding box center [297, 136] width 108 height 18
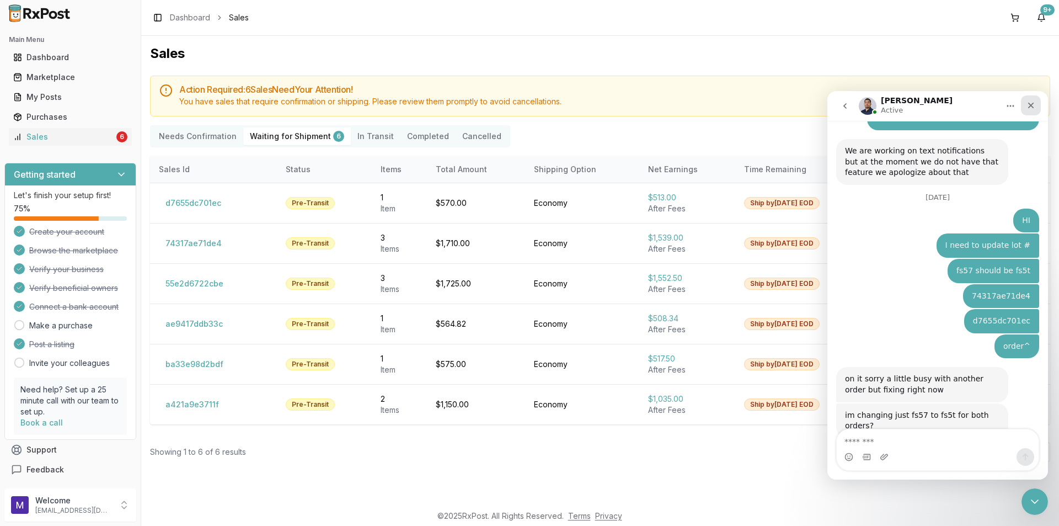
click at [1032, 97] on div "Close" at bounding box center [1031, 105] width 20 height 20
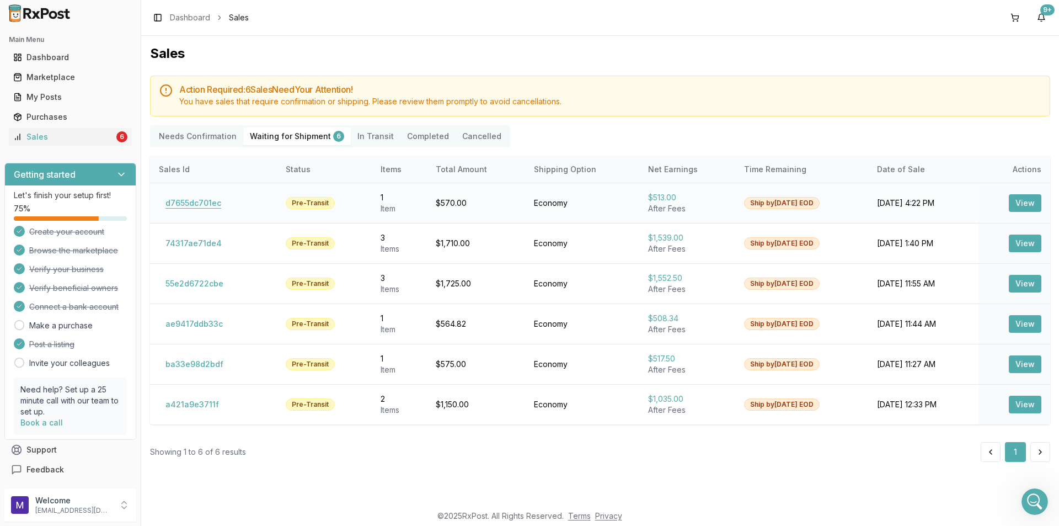
click at [189, 201] on button "d7655dc701ec" at bounding box center [193, 203] width 69 height 18
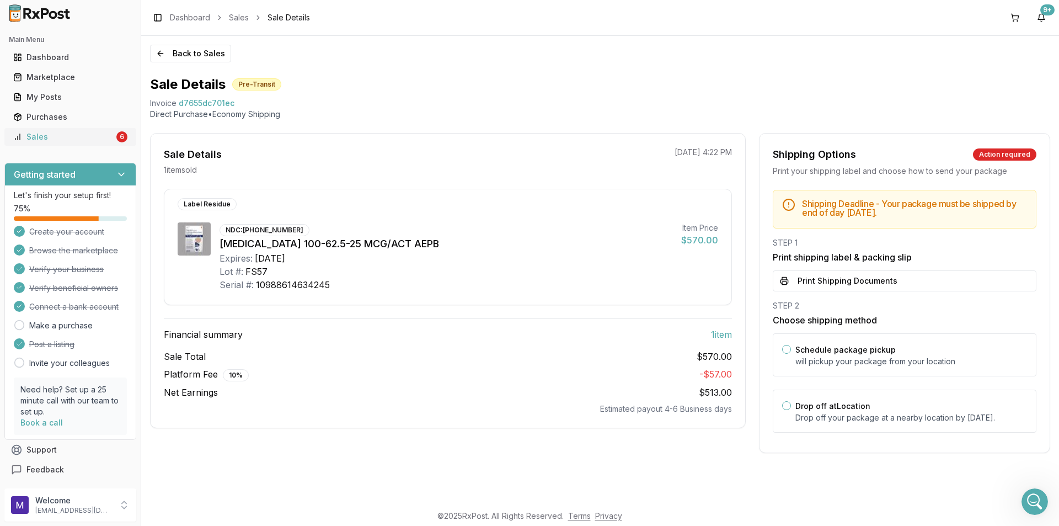
click at [59, 136] on div "Sales" at bounding box center [63, 136] width 101 height 11
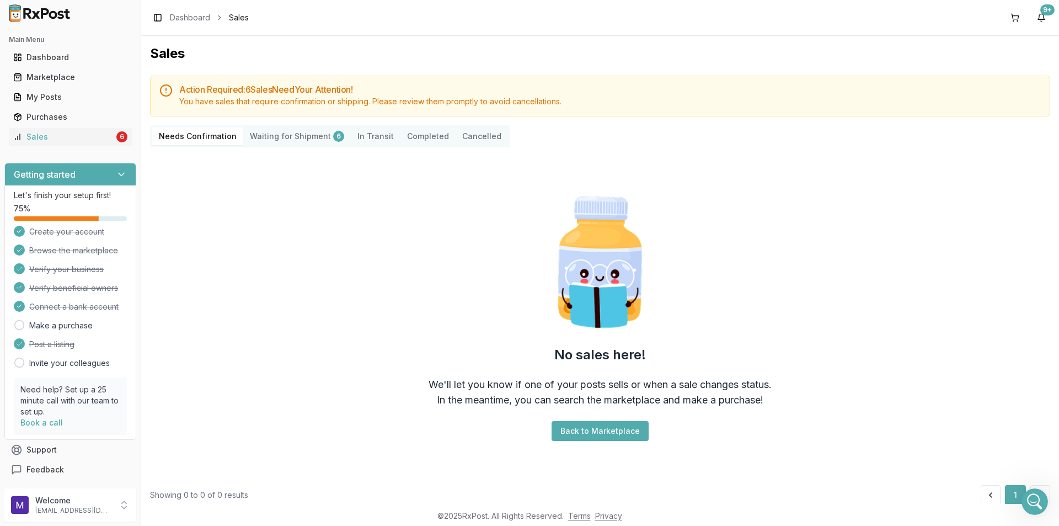
click at [281, 136] on Shipment "Waiting for Shipment 6" at bounding box center [297, 136] width 108 height 18
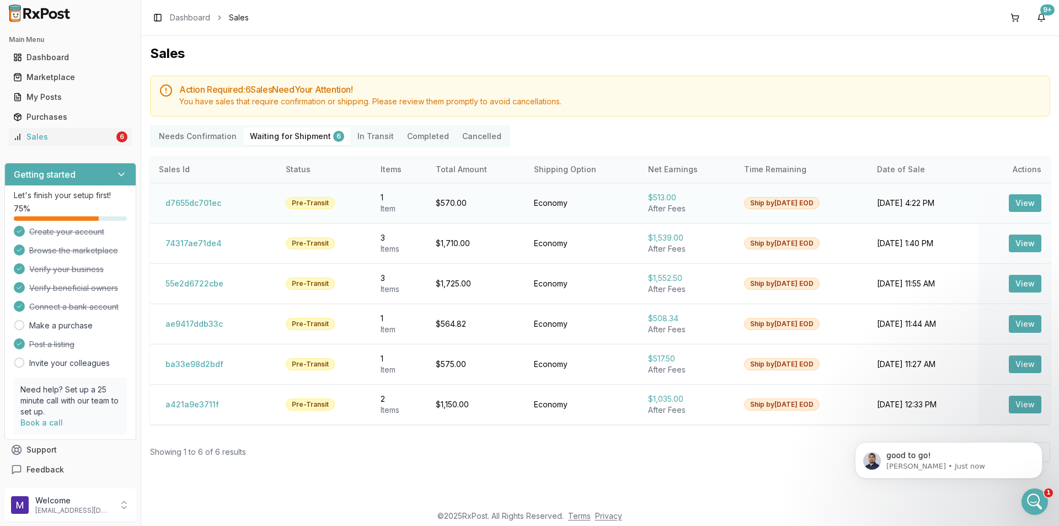
click at [203, 215] on td "d7655dc701ec" at bounding box center [213, 203] width 127 height 40
click at [207, 203] on button "d7655dc701ec" at bounding box center [193, 203] width 69 height 18
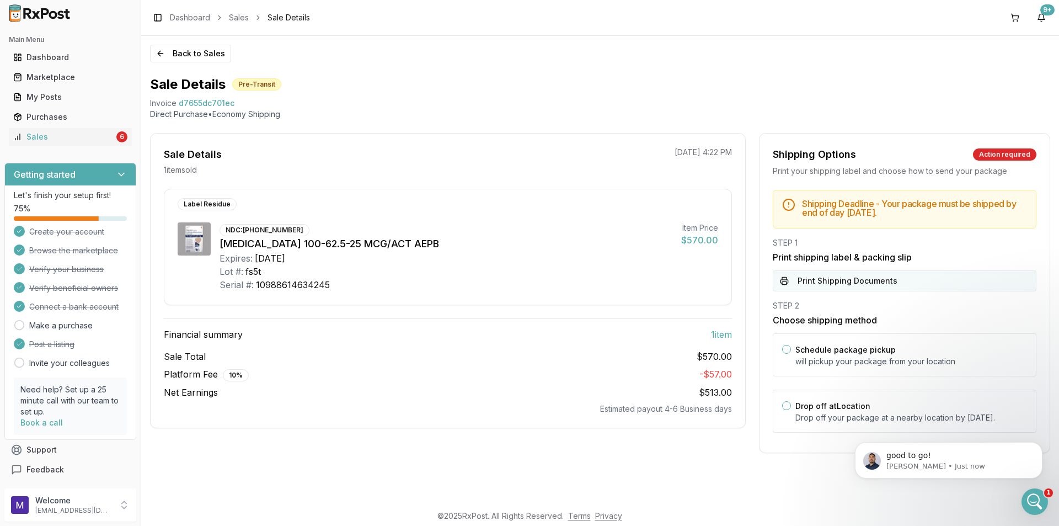
click at [807, 274] on button "Print Shipping Documents" at bounding box center [905, 280] width 264 height 21
click at [164, 57] on button "Back to Sales" at bounding box center [190, 54] width 81 height 18
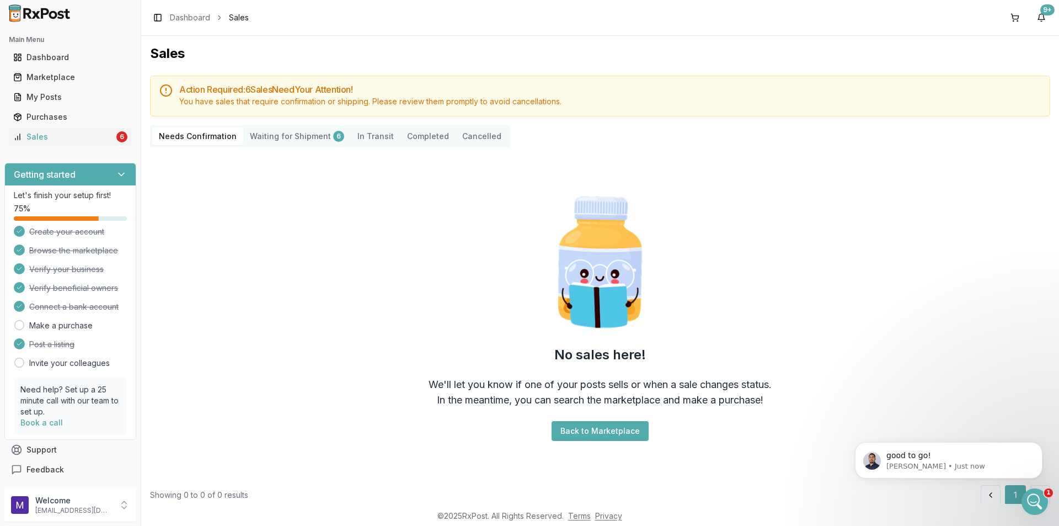
click at [275, 134] on Shipment "Waiting for Shipment 6" at bounding box center [297, 136] width 108 height 18
click at [297, 130] on Shipment "Waiting for Shipment 6" at bounding box center [297, 136] width 108 height 18
click at [278, 135] on Shipment "Waiting for Shipment 6" at bounding box center [297, 136] width 108 height 18
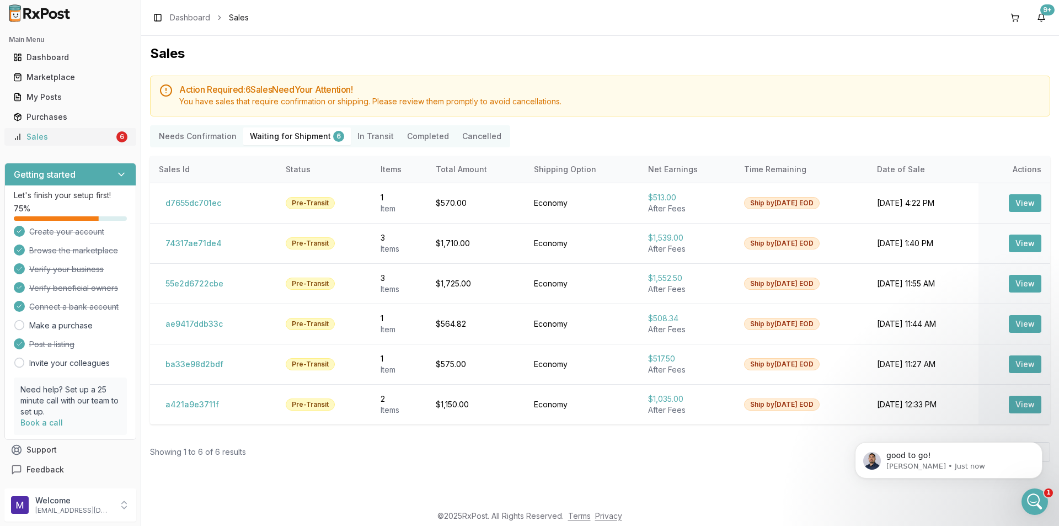
click at [83, 141] on div "Sales" at bounding box center [63, 136] width 101 height 11
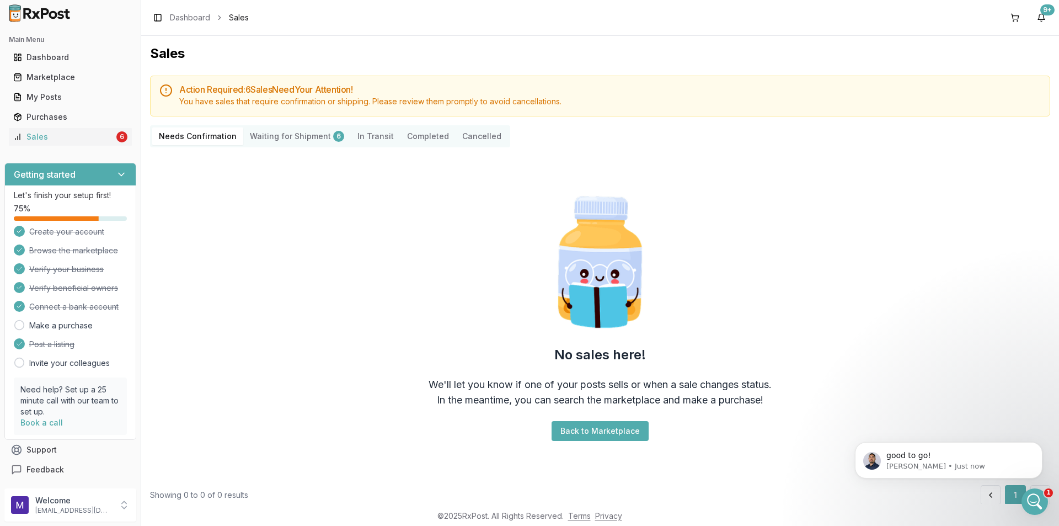
click at [299, 139] on Shipment "Waiting for Shipment 6" at bounding box center [297, 136] width 108 height 18
click at [303, 136] on Shipment "Waiting for Shipment 6" at bounding box center [297, 136] width 108 height 18
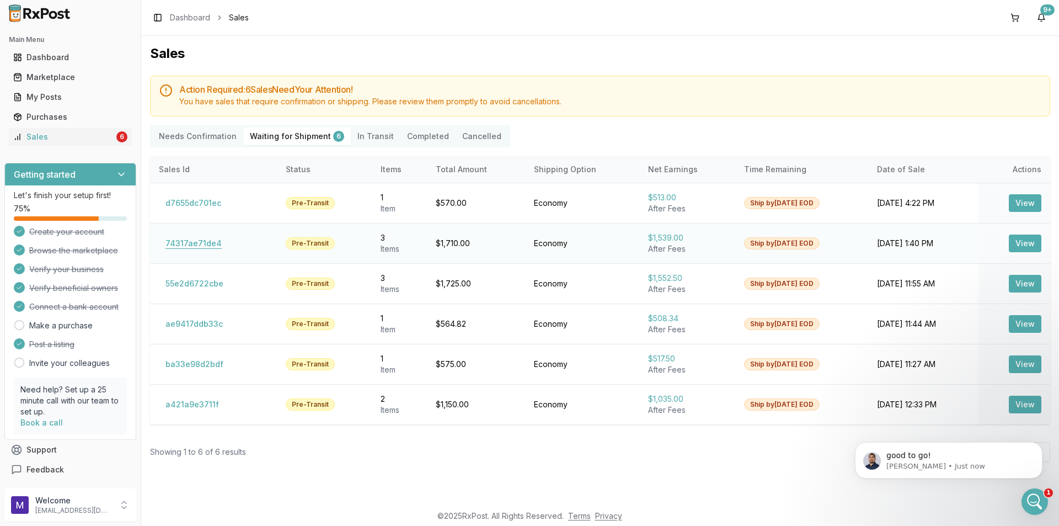
click at [204, 238] on button "74317ae71de4" at bounding box center [194, 244] width 70 height 18
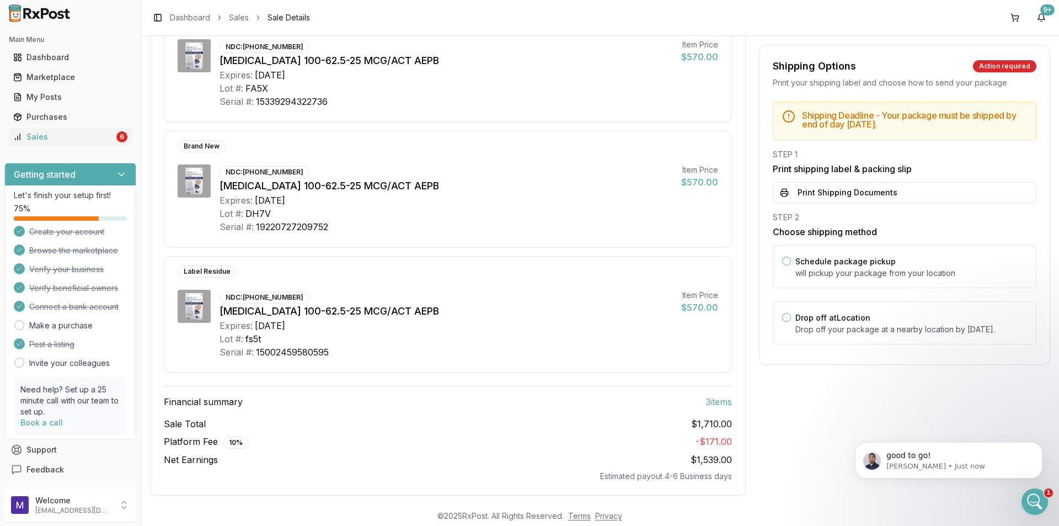
scroll to position [193, 0]
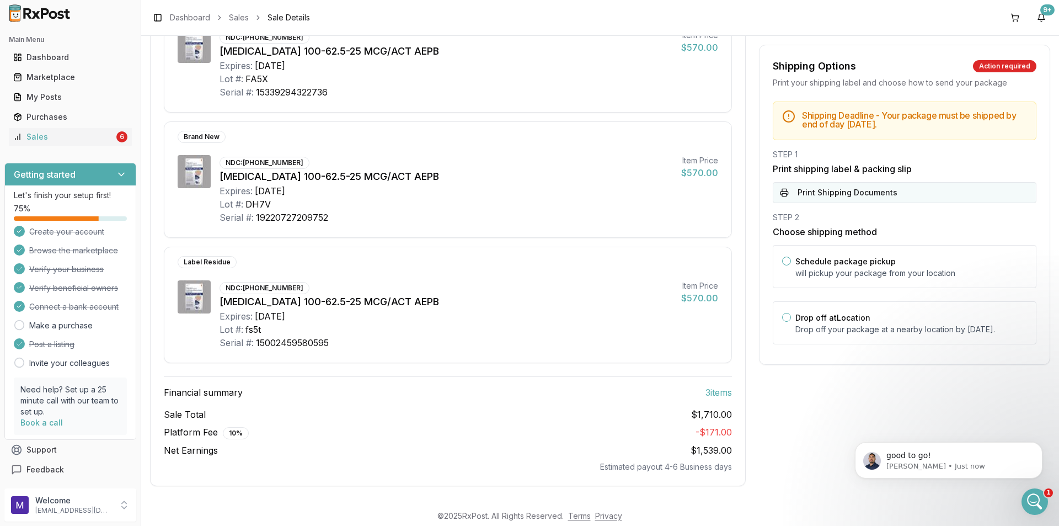
click at [876, 192] on button "Print Shipping Documents" at bounding box center [905, 192] width 264 height 21
click at [1026, 499] on icon "Open Intercom Messenger" at bounding box center [1034, 500] width 18 height 18
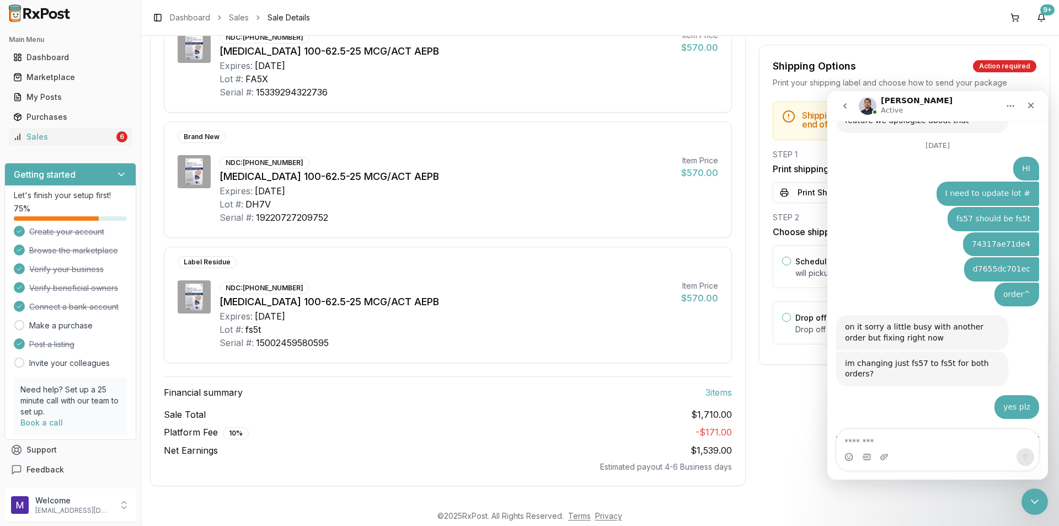
scroll to position [945, 0]
type textarea "**********"
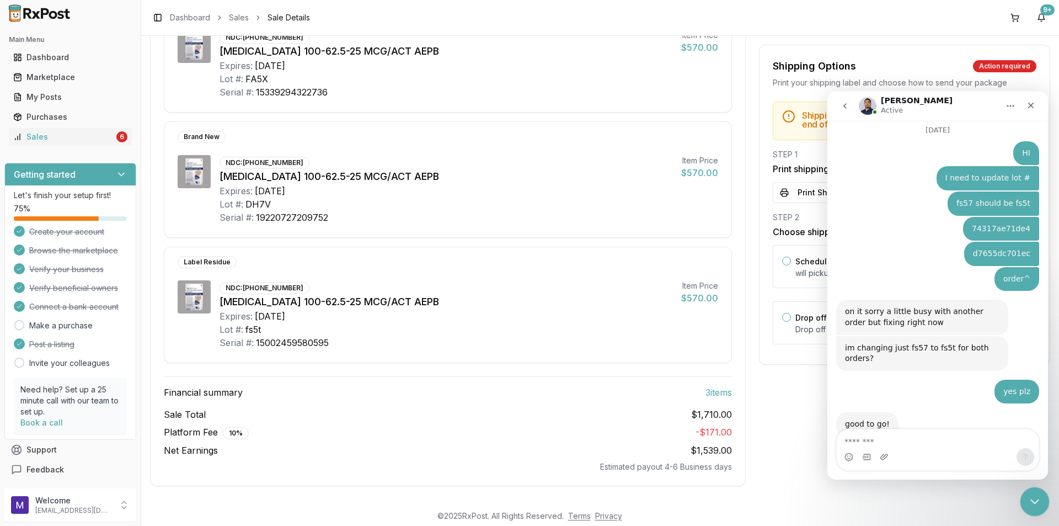
click at [1037, 494] on icon "Close Intercom Messenger" at bounding box center [1033, 499] width 13 height 13
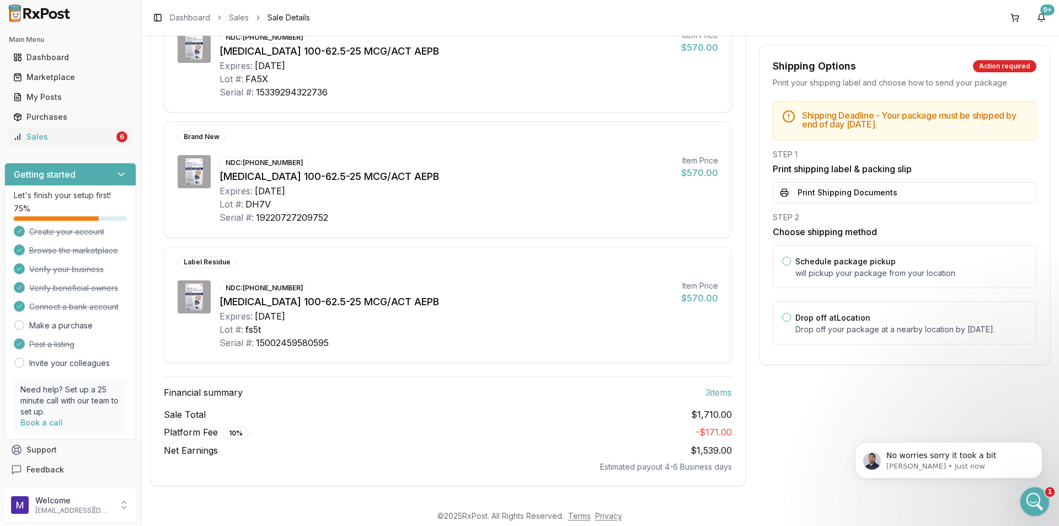
scroll to position [993, 0]
click at [1020, 502] on html at bounding box center [1033, 500] width 26 height 26
click at [1037, 499] on icon "Open Intercom Messenger" at bounding box center [1034, 500] width 18 height 18
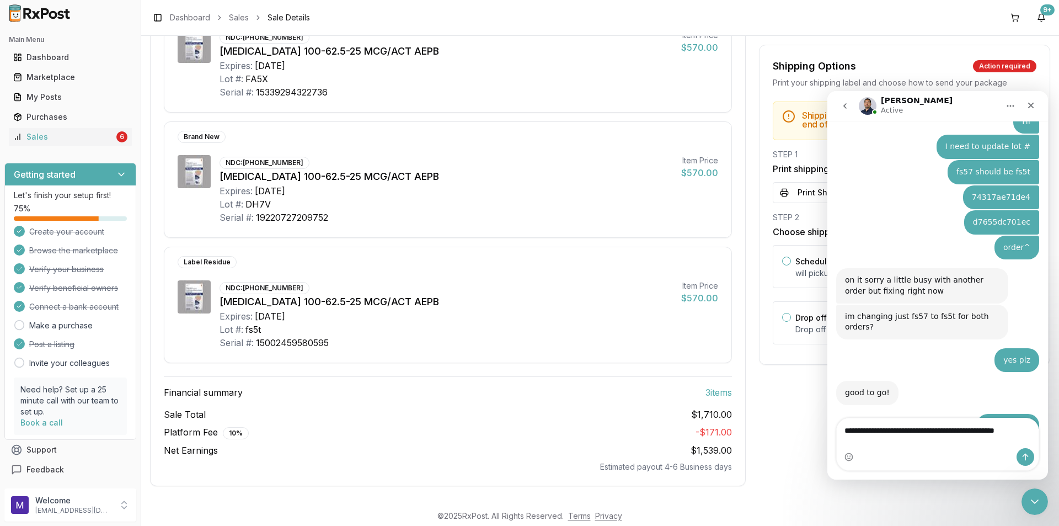
scroll to position [1004, 0]
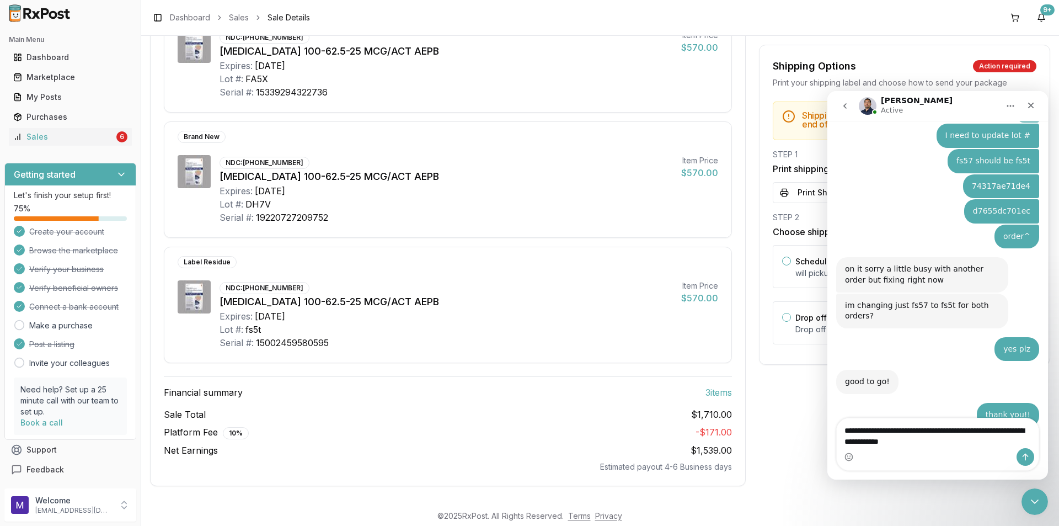
type textarea "**********"
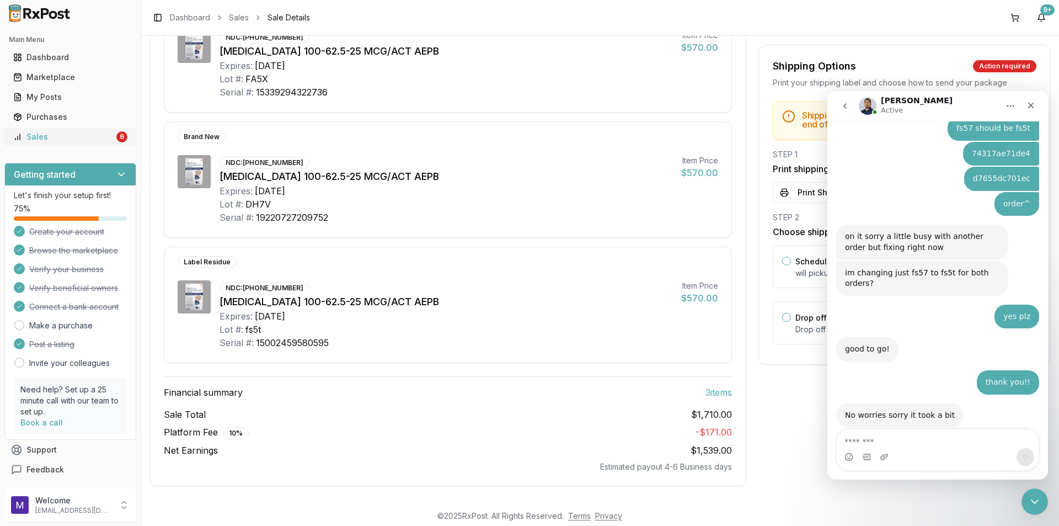
click at [66, 142] on link "Sales 6" at bounding box center [70, 137] width 123 height 20
click at [65, 142] on link "Sales 6" at bounding box center [70, 137] width 123 height 20
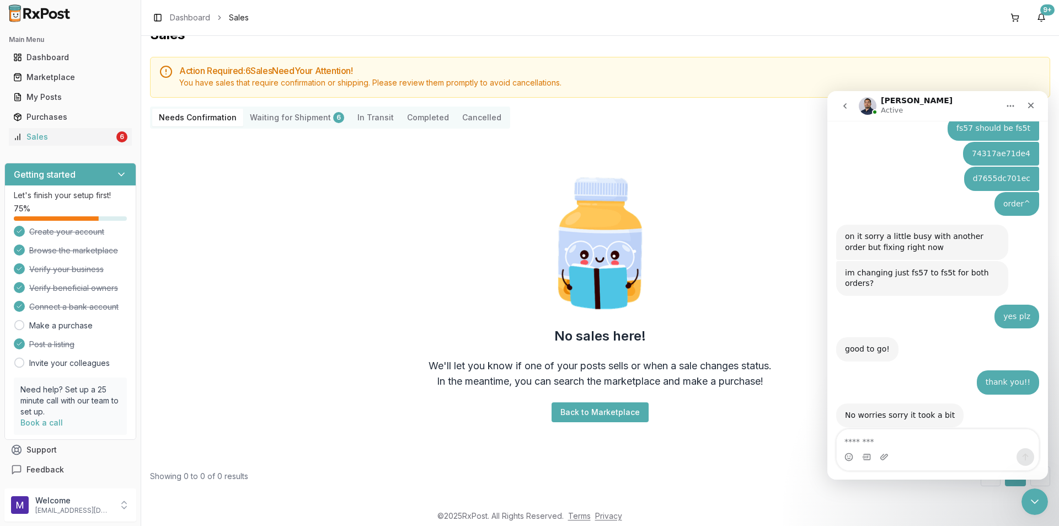
scroll to position [1069, 0]
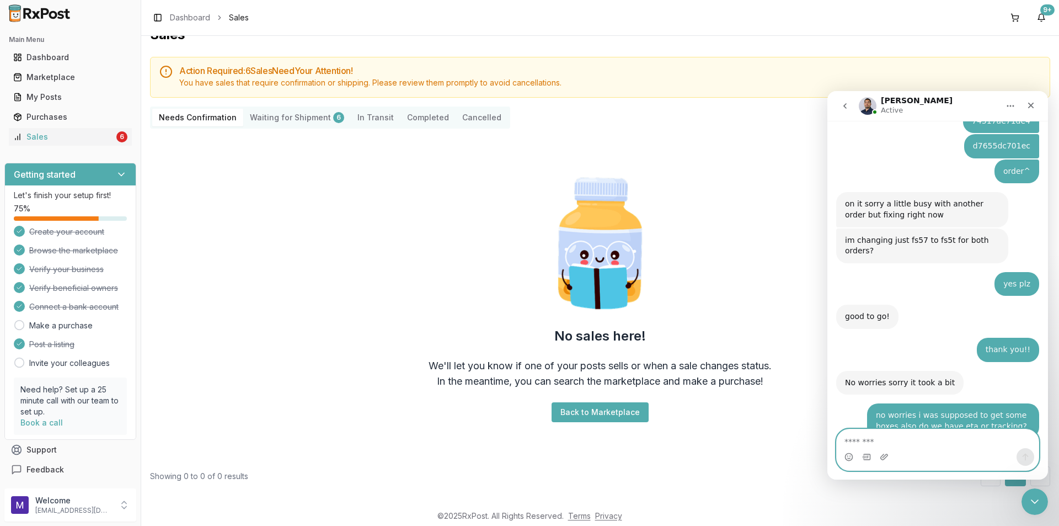
click at [936, 441] on textarea "Message…" at bounding box center [938, 438] width 202 height 19
